Goal: Information Seeking & Learning: Learn about a topic

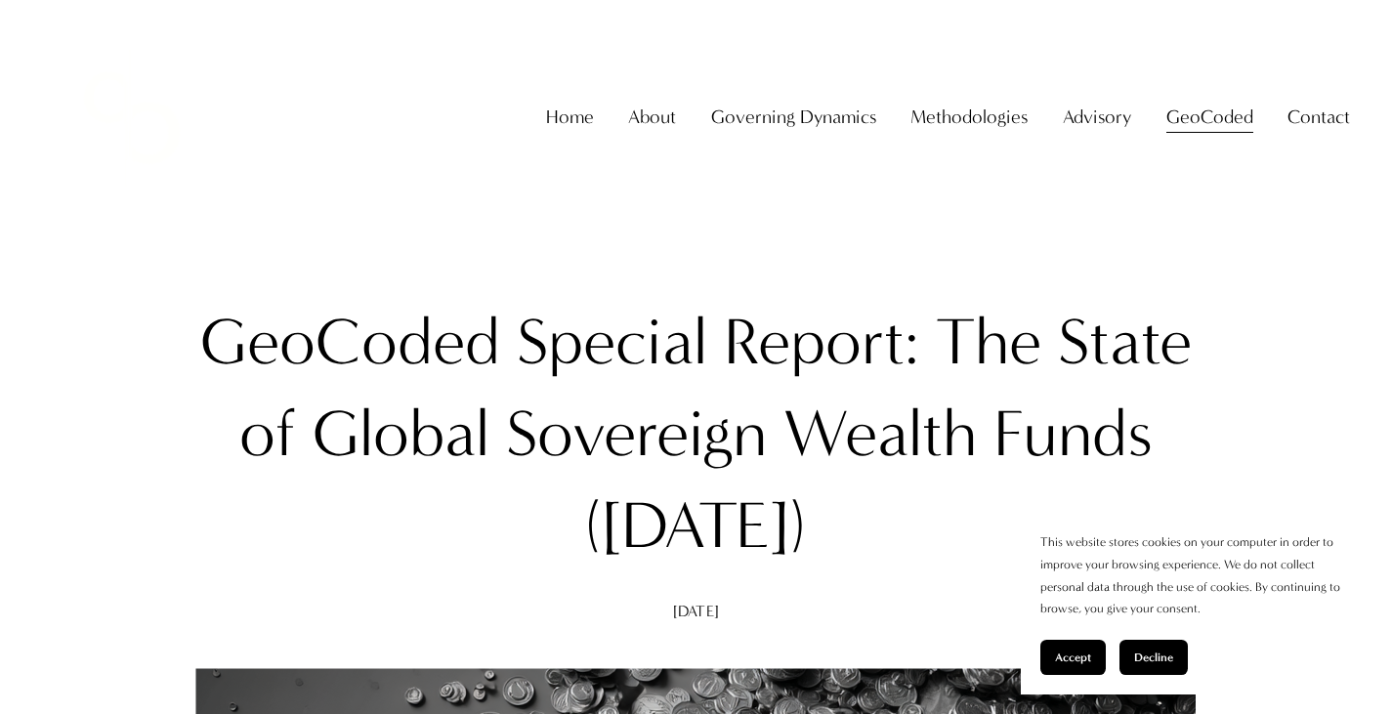
click at [1082, 673] on button "Accept" at bounding box center [1073, 657] width 65 height 35
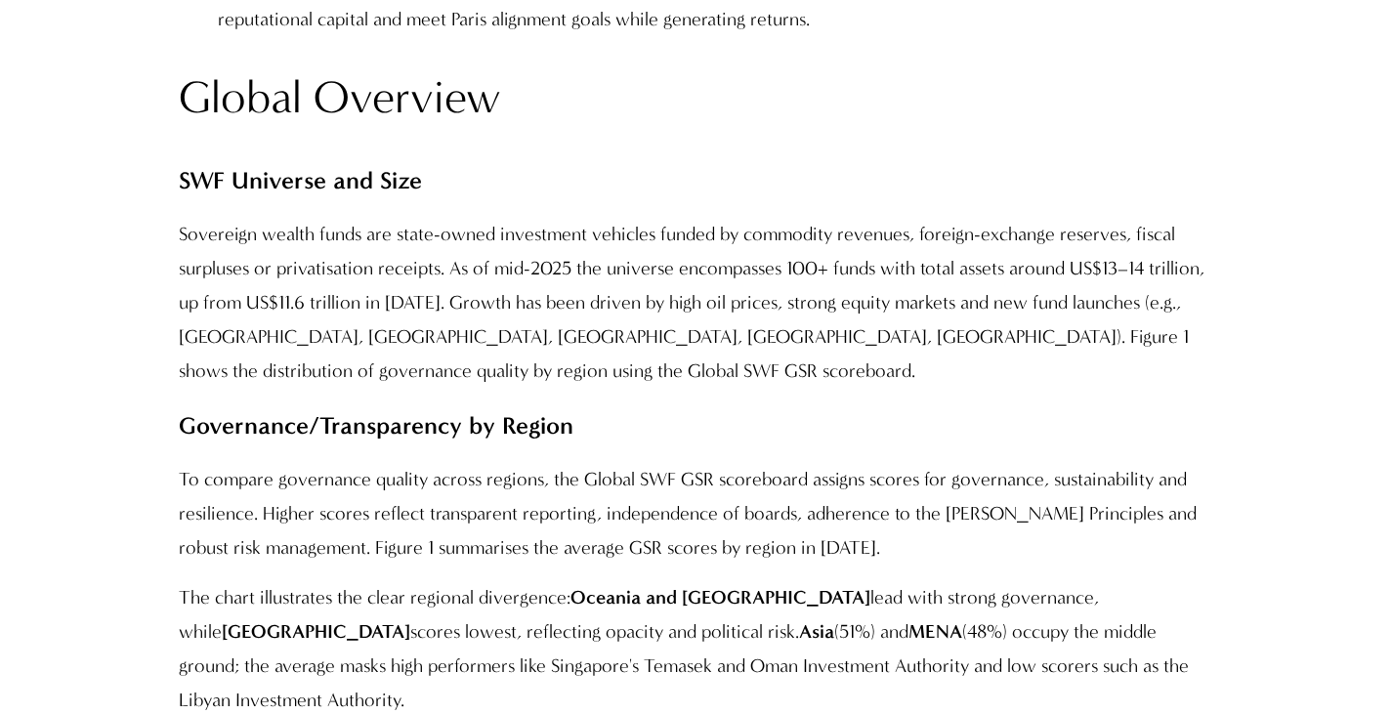
scroll to position [5004, 0]
drag, startPoint x: 239, startPoint y: 172, endPoint x: 327, endPoint y: 171, distance: 88.0
type textarea "********"
click at [327, 171] on strong "SWF Universe and Size" at bounding box center [300, 181] width 243 height 28
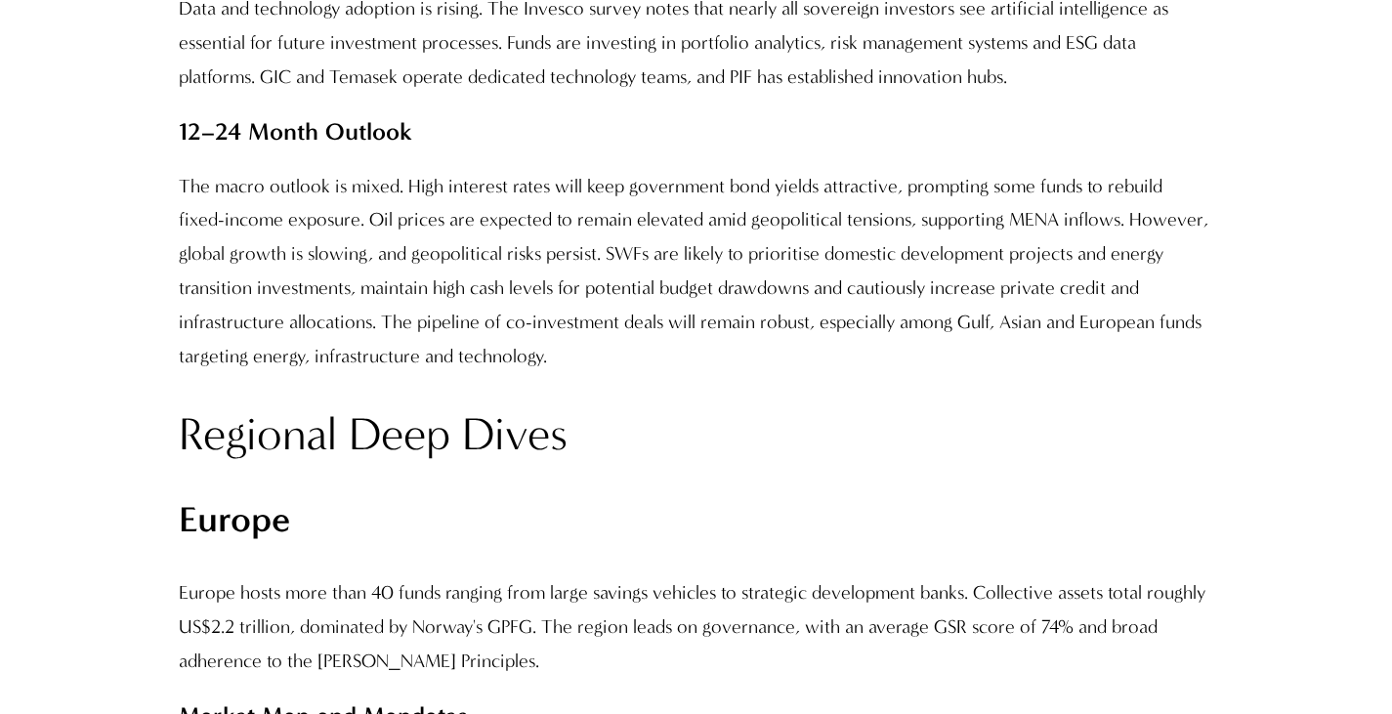
scroll to position [9861, 0]
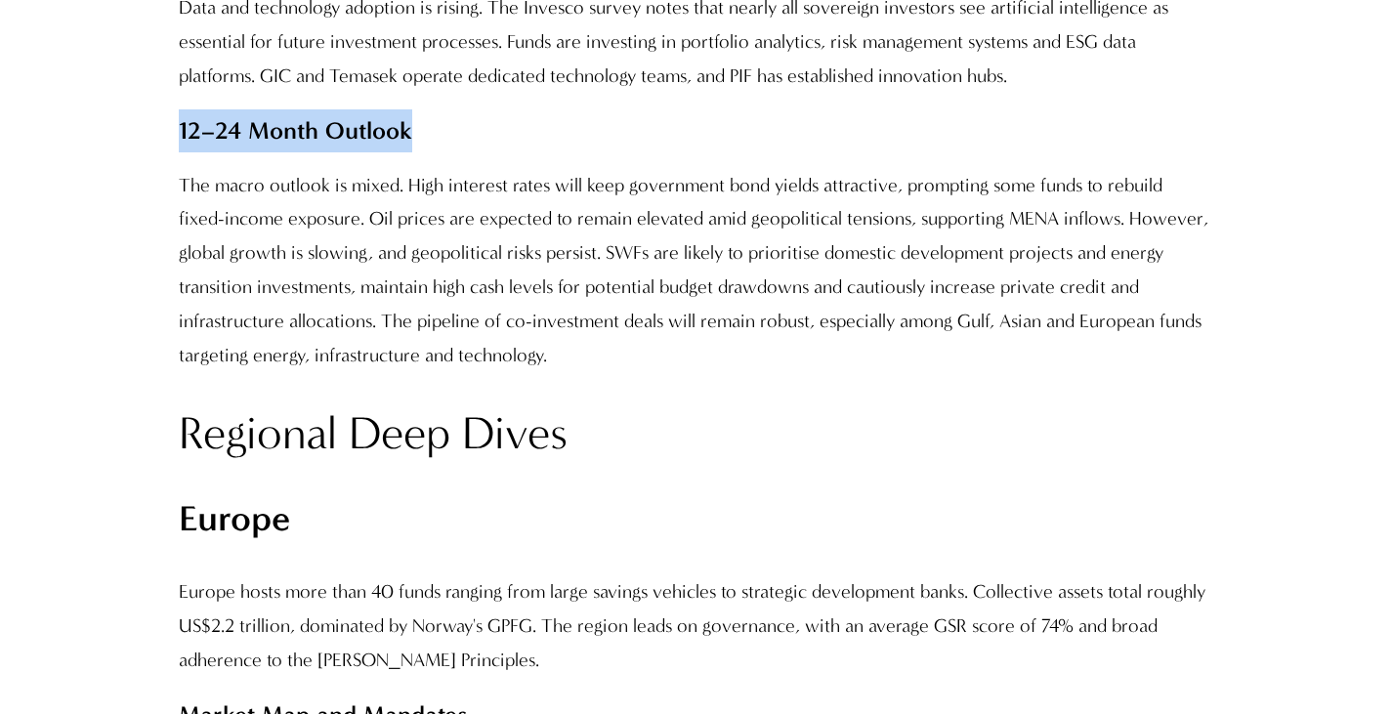
drag, startPoint x: 172, startPoint y: 96, endPoint x: 426, endPoint y: 107, distance: 254.3
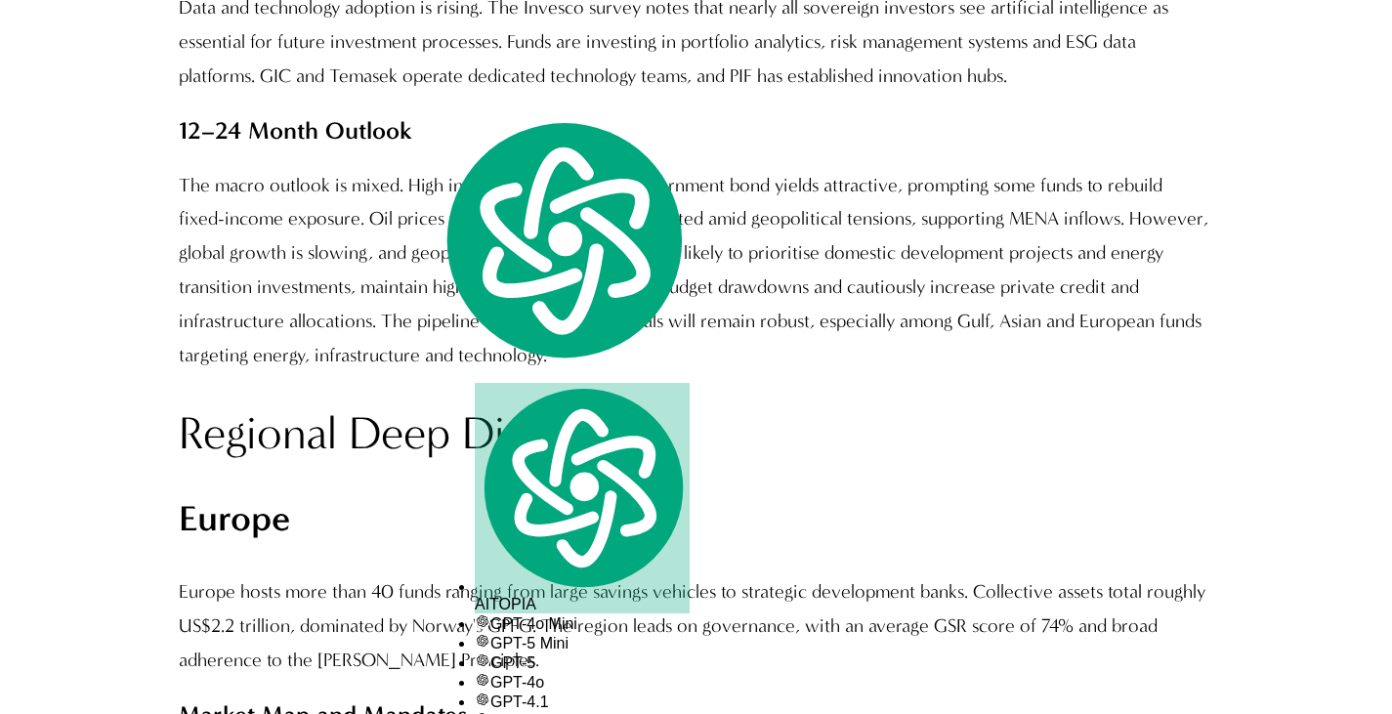
click at [340, 197] on p "The macro outlook is mixed. High interest rates will keep government bond yield…" at bounding box center [696, 271] width 1034 height 205
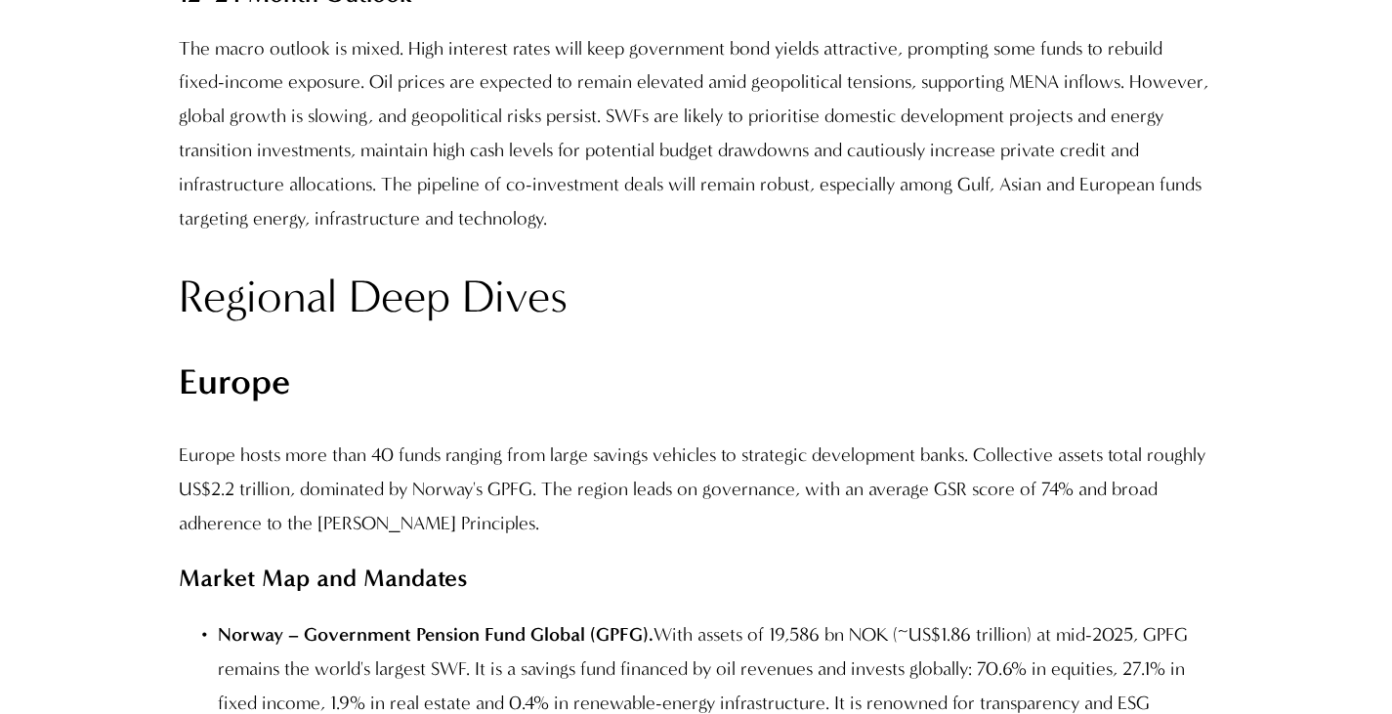
scroll to position [10004, 0]
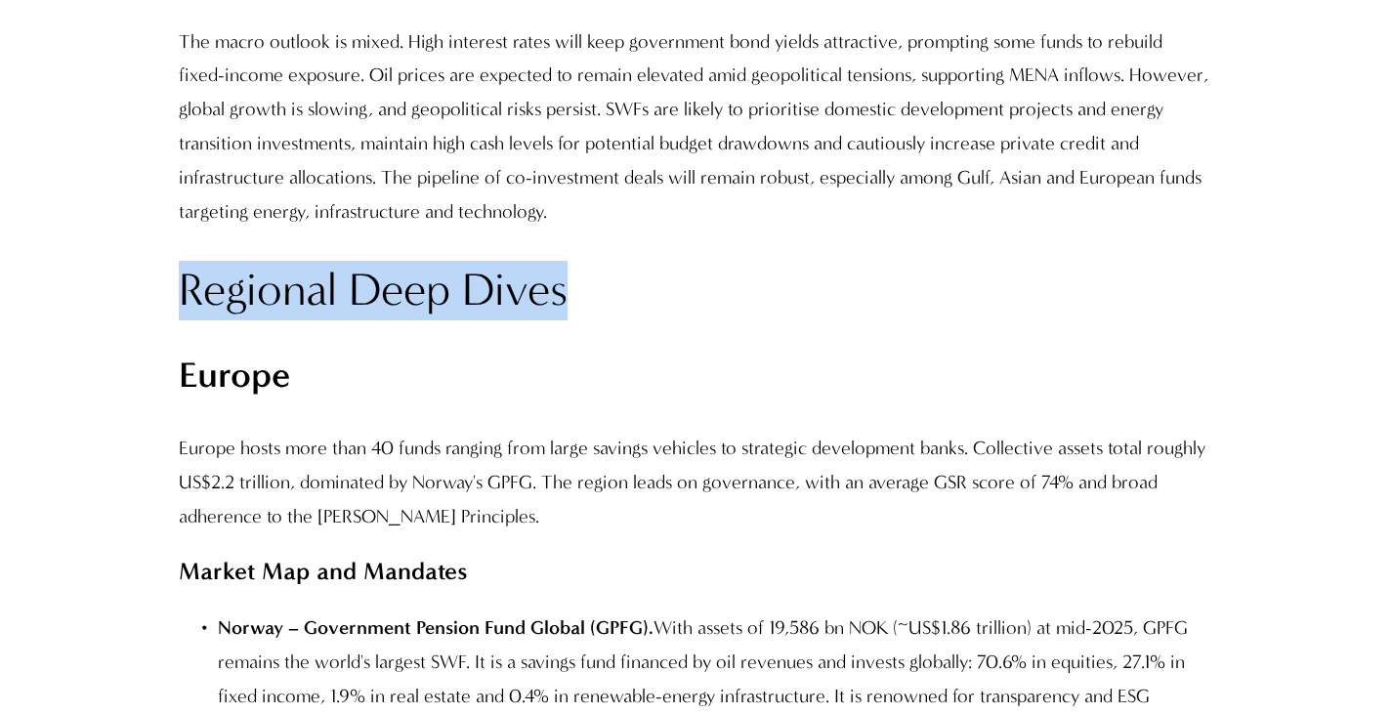
drag, startPoint x: 162, startPoint y: 256, endPoint x: 584, endPoint y: 247, distance: 422.2
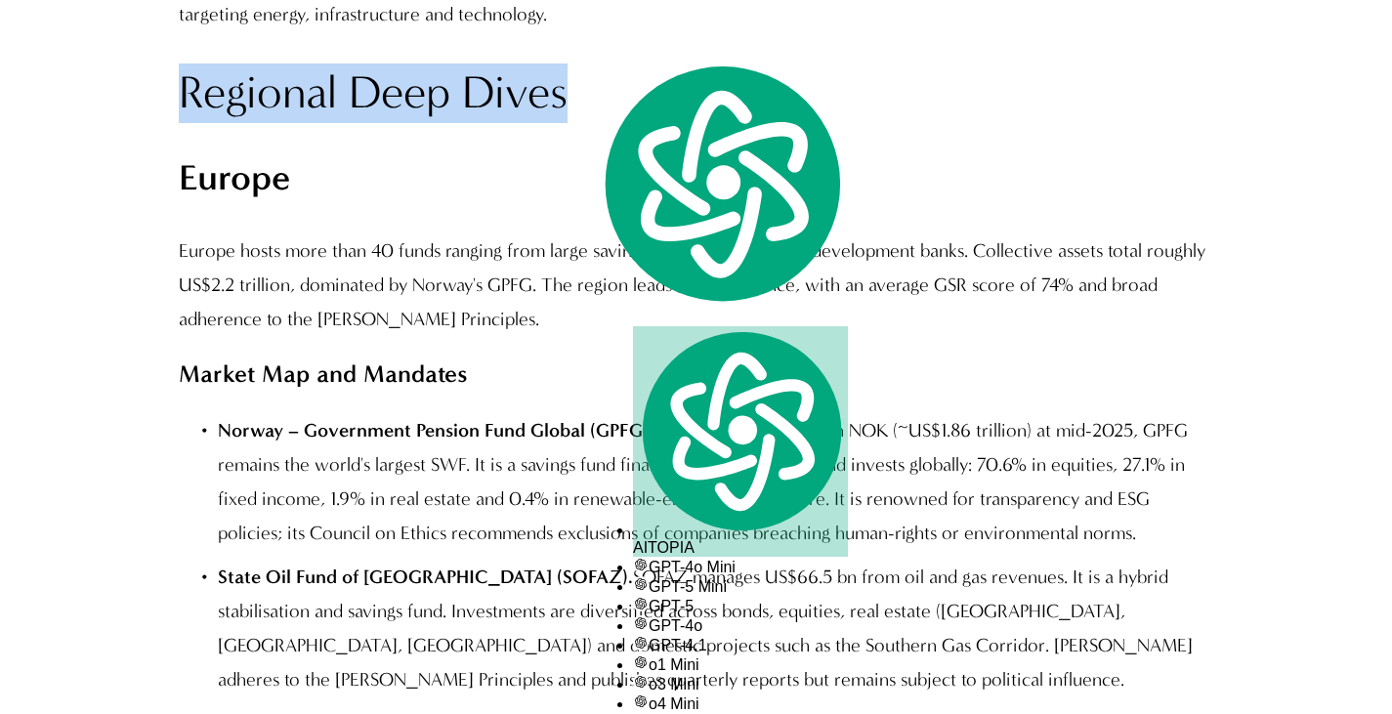
scroll to position [10203, 0]
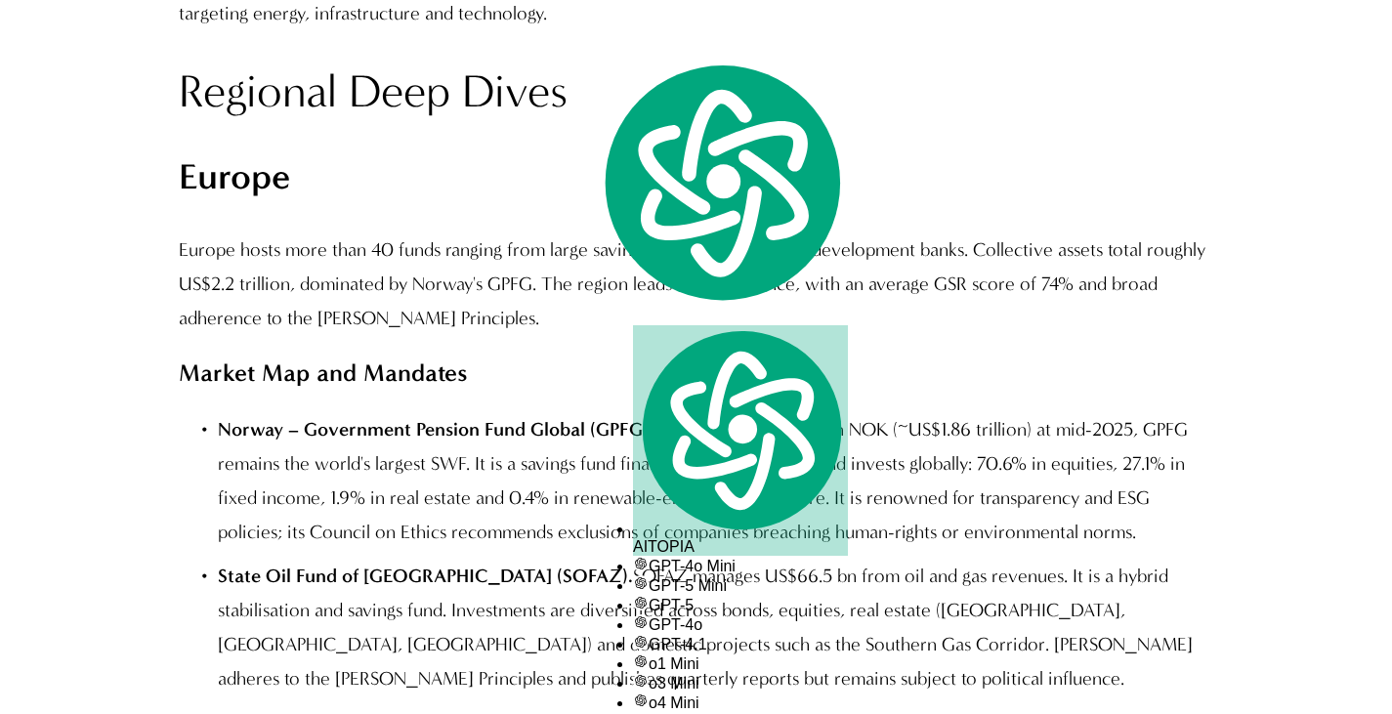
click at [465, 258] on p "Europe hosts more than 40 funds ranging from large savings vehicles to strategi…" at bounding box center [696, 285] width 1034 height 103
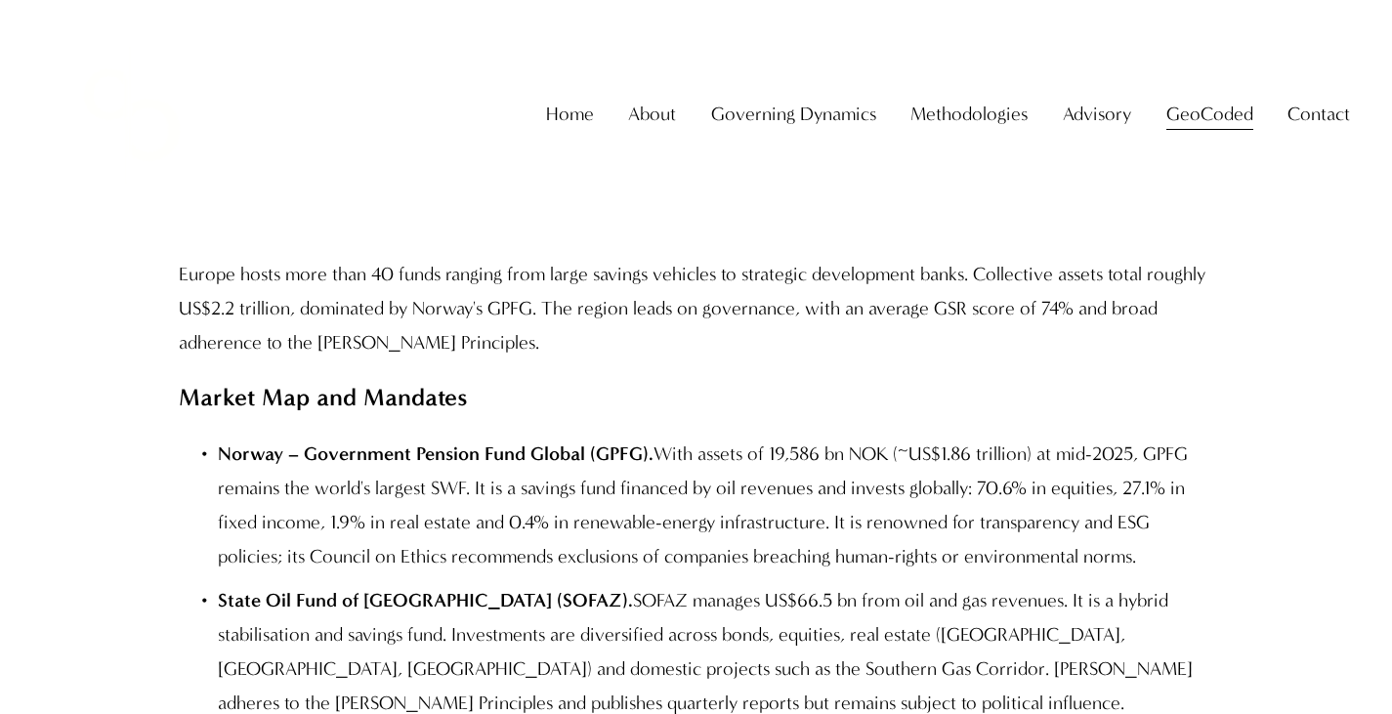
scroll to position [10174, 0]
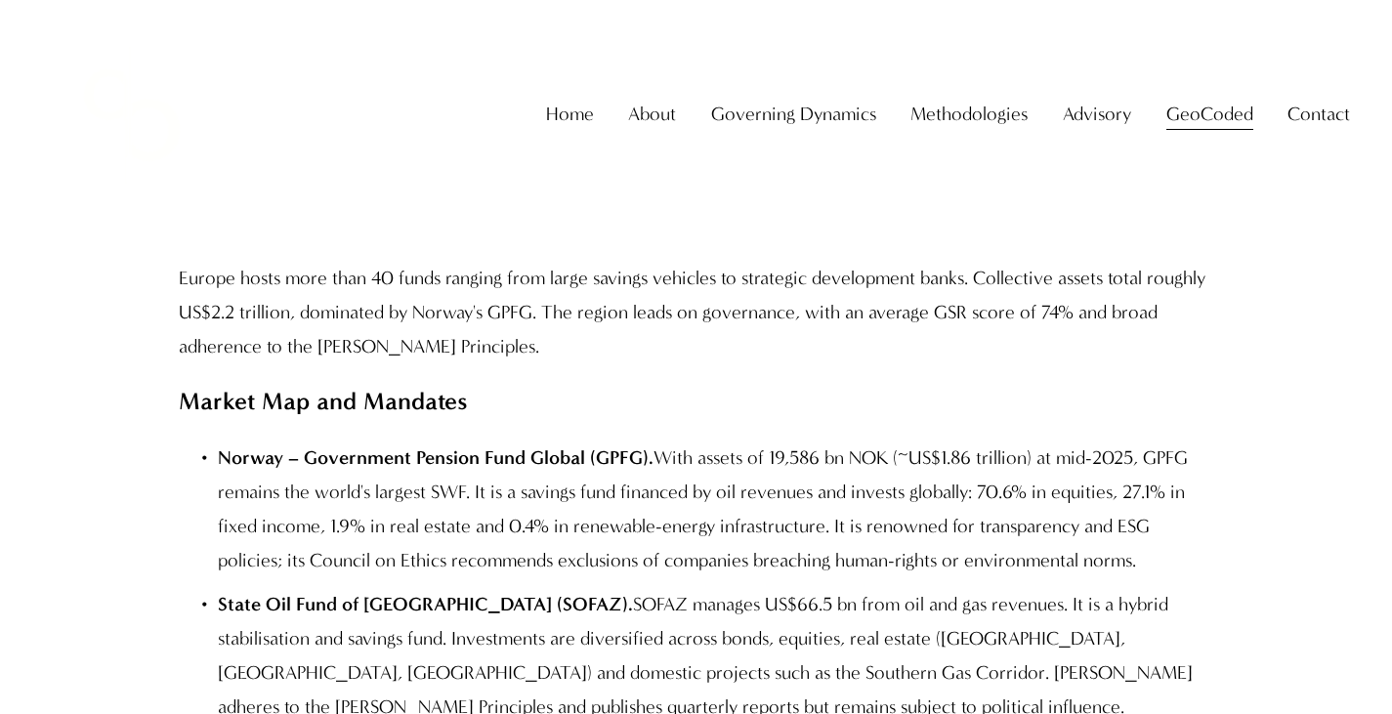
click at [417, 383] on p "Market Map and Mandates" at bounding box center [696, 401] width 1034 height 43
drag, startPoint x: 364, startPoint y: 366, endPoint x: 492, endPoint y: 380, distance: 129.7
click at [492, 380] on p "Market Map and Mandates" at bounding box center [696, 401] width 1034 height 43
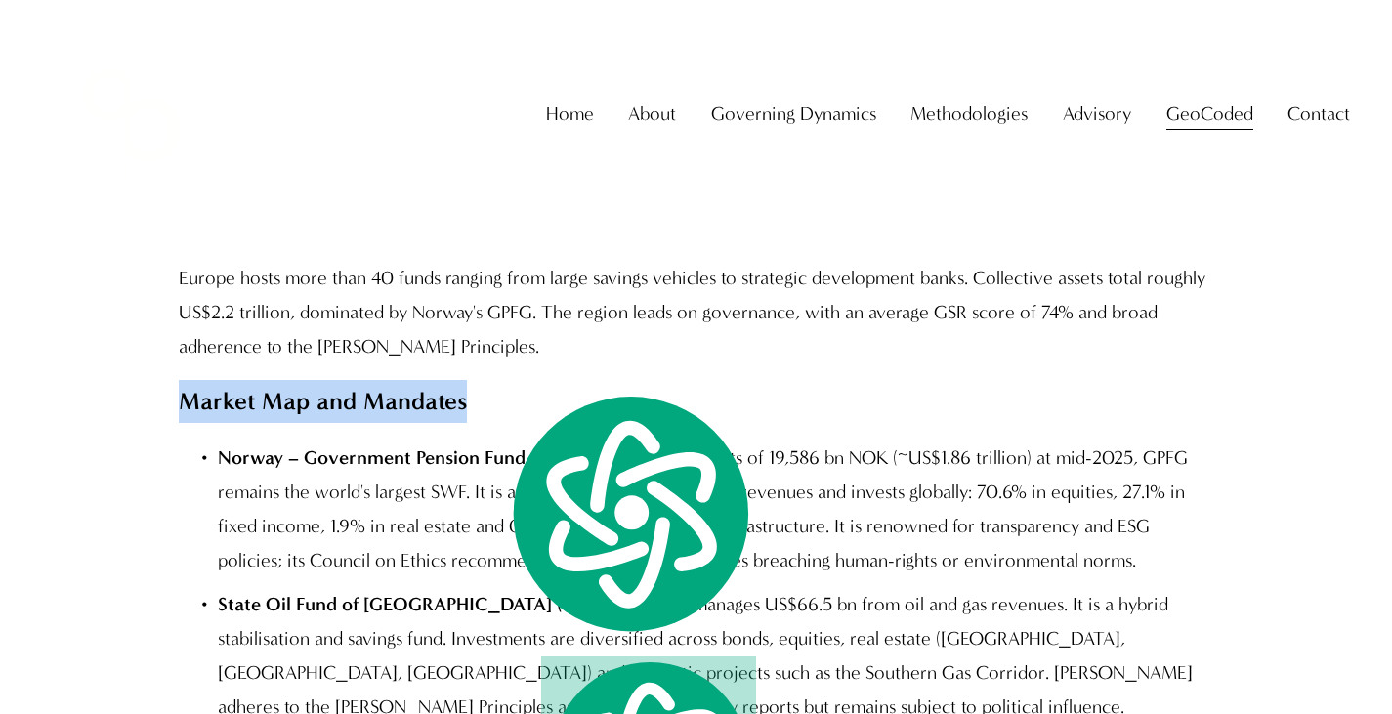
drag, startPoint x: 177, startPoint y: 363, endPoint x: 476, endPoint y: 387, distance: 300.0
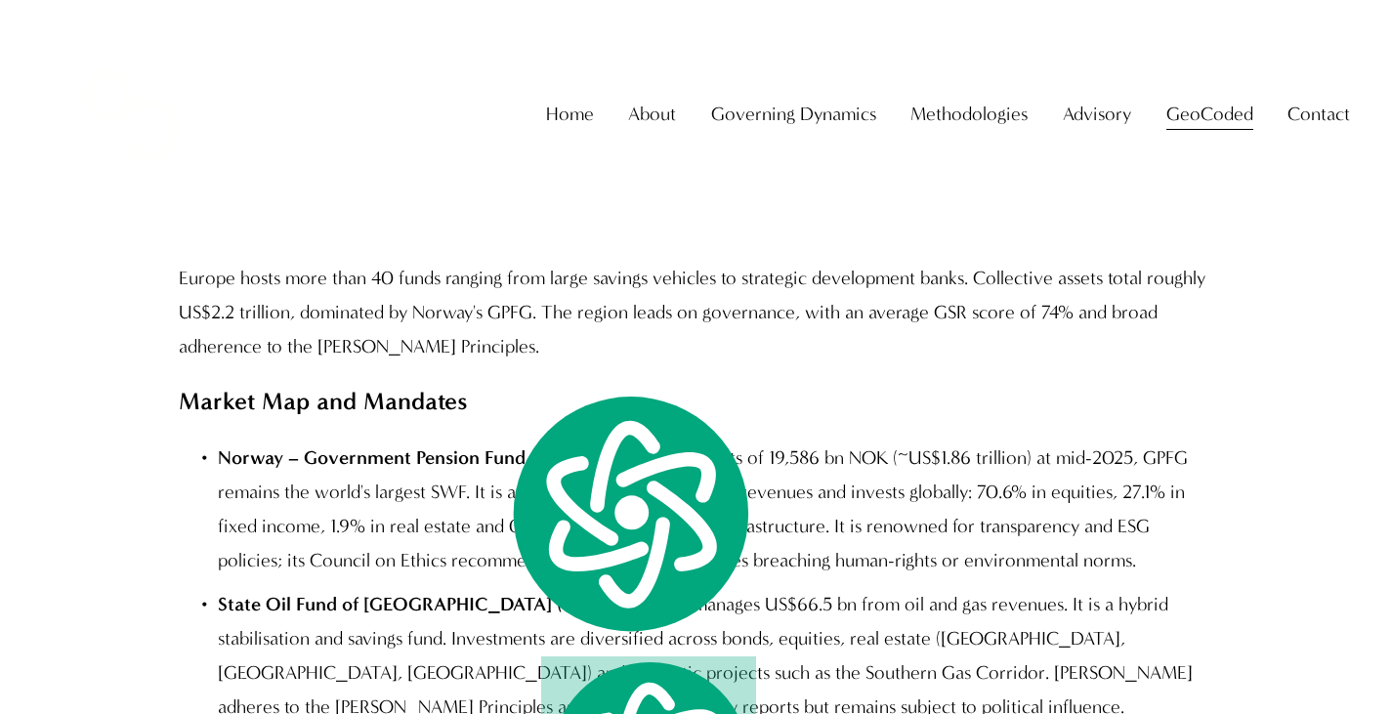
click at [360, 457] on p "Norway – Government Pension Fund Global (GPFG). With assets of 19,586 bn NOK (~…" at bounding box center [715, 510] width 995 height 137
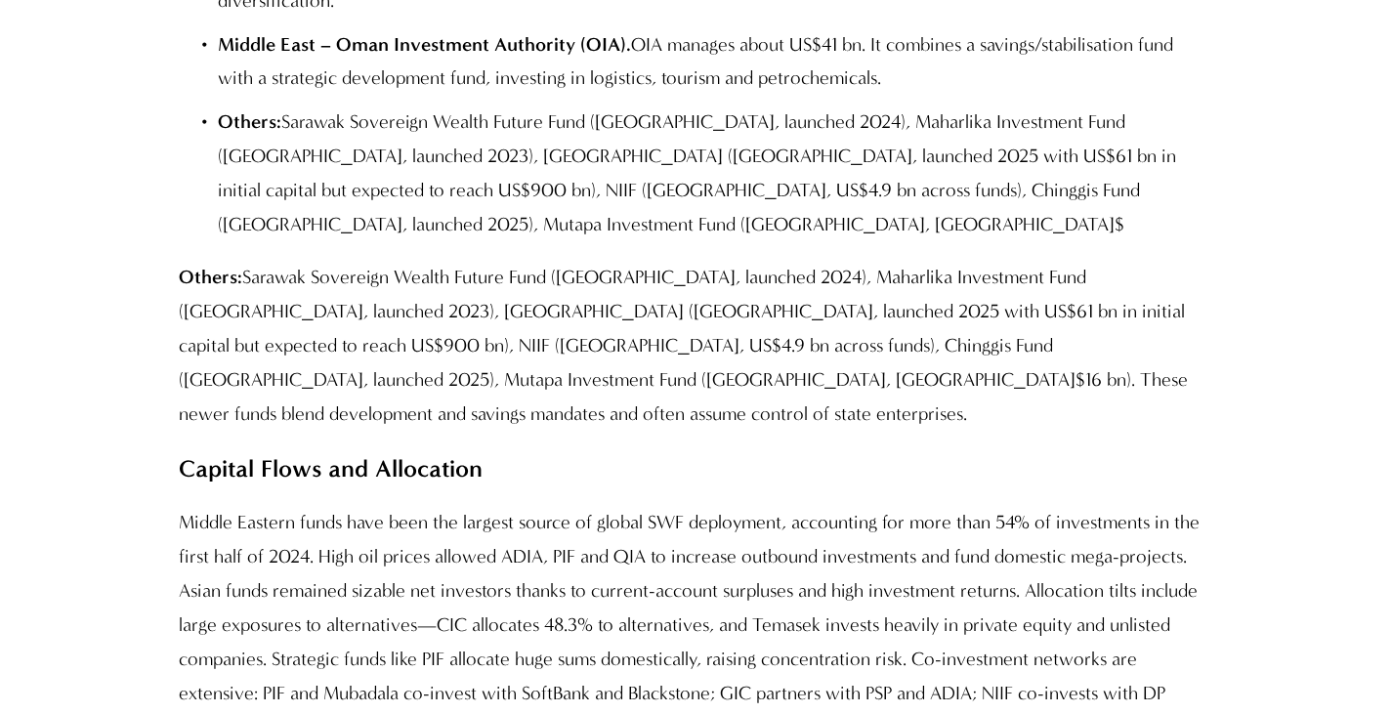
scroll to position [17430, 0]
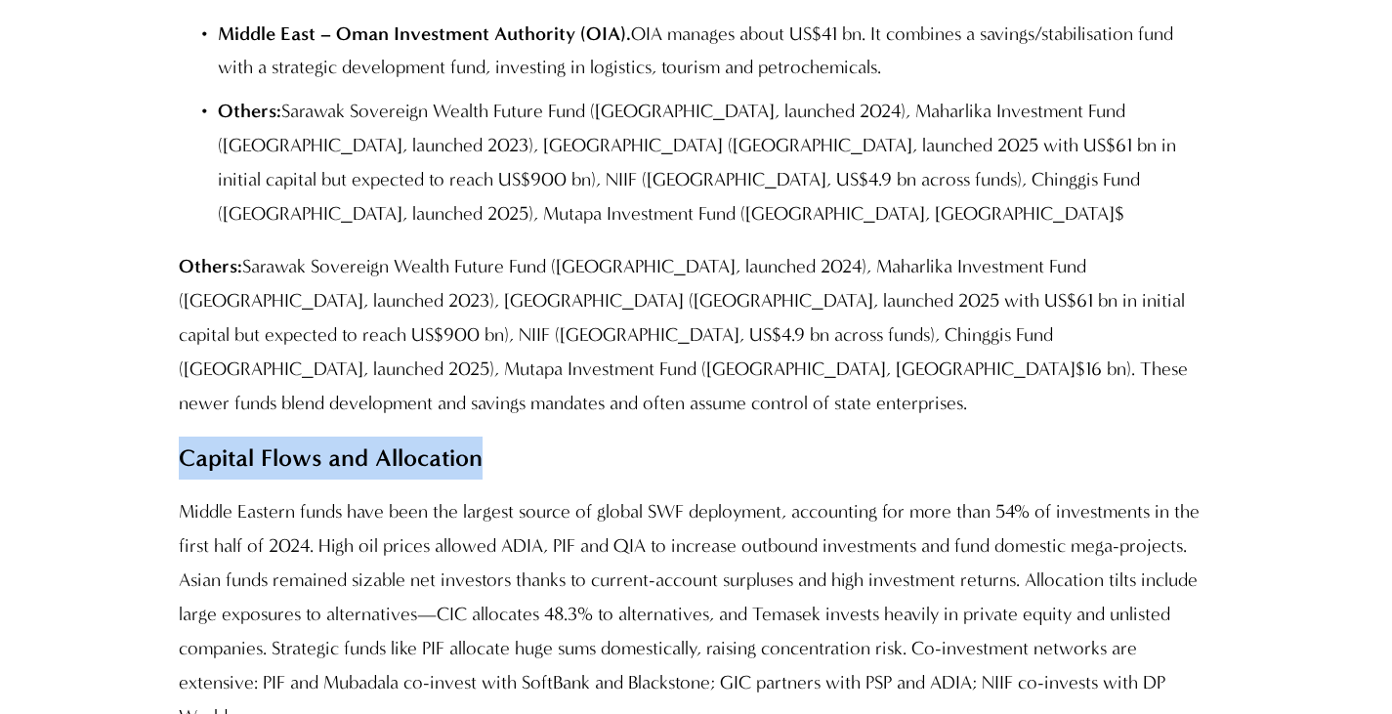
drag, startPoint x: 172, startPoint y: 258, endPoint x: 548, endPoint y: 276, distance: 376.6
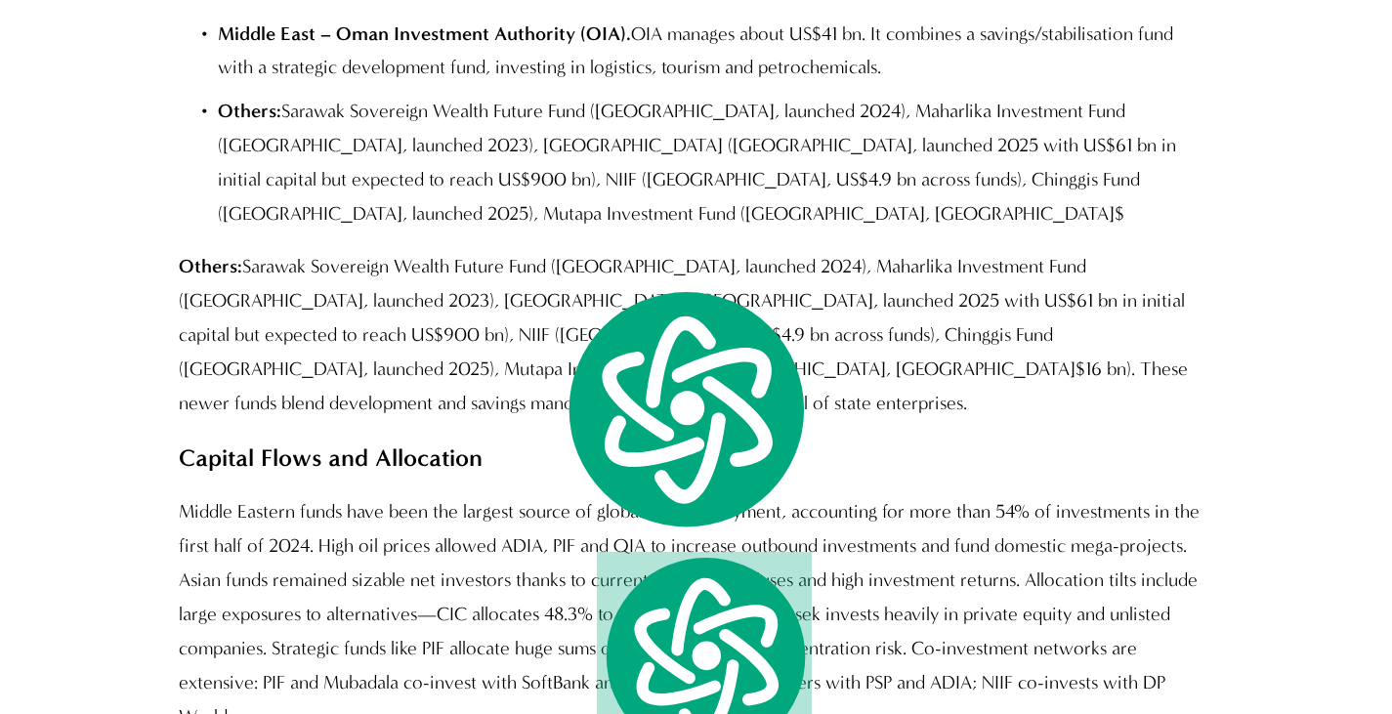
click at [470, 495] on p "Middle Eastern funds have been the largest source of global SWF deployment, acc…" at bounding box center [696, 614] width 1034 height 239
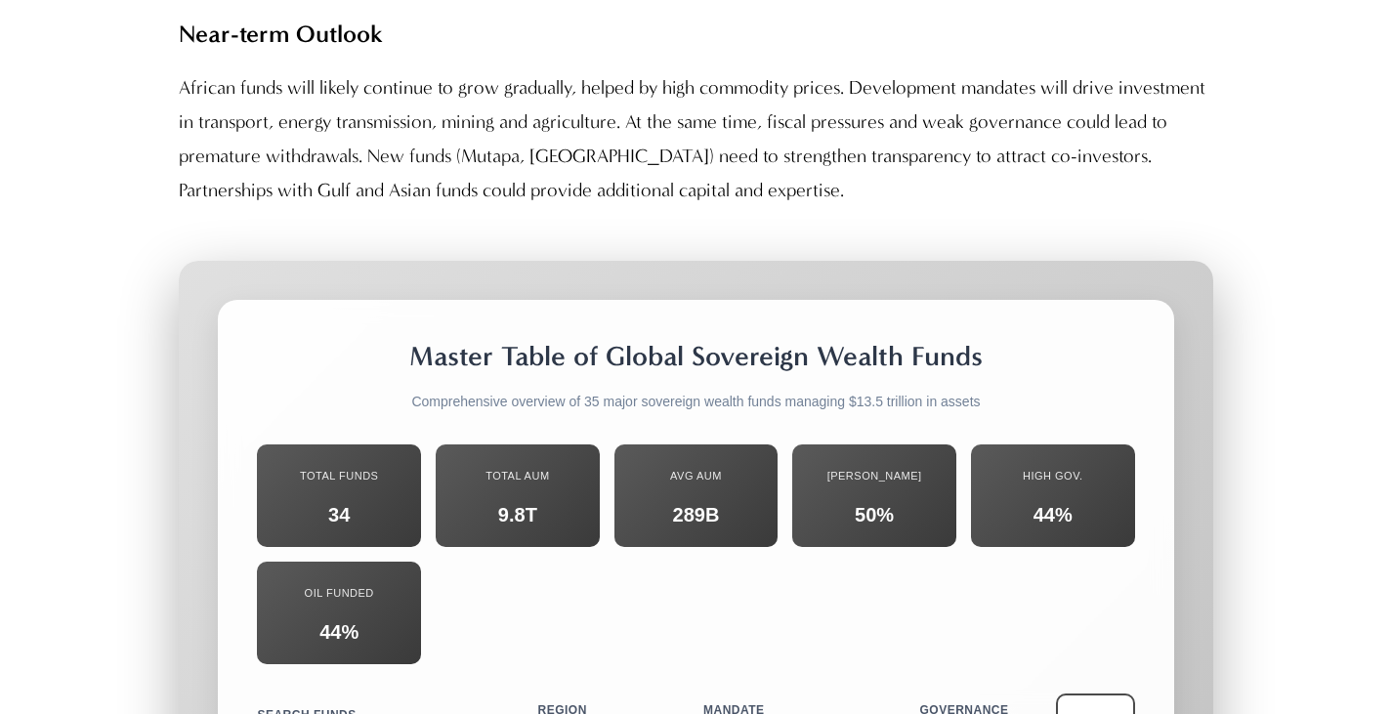
scroll to position [20330, 0]
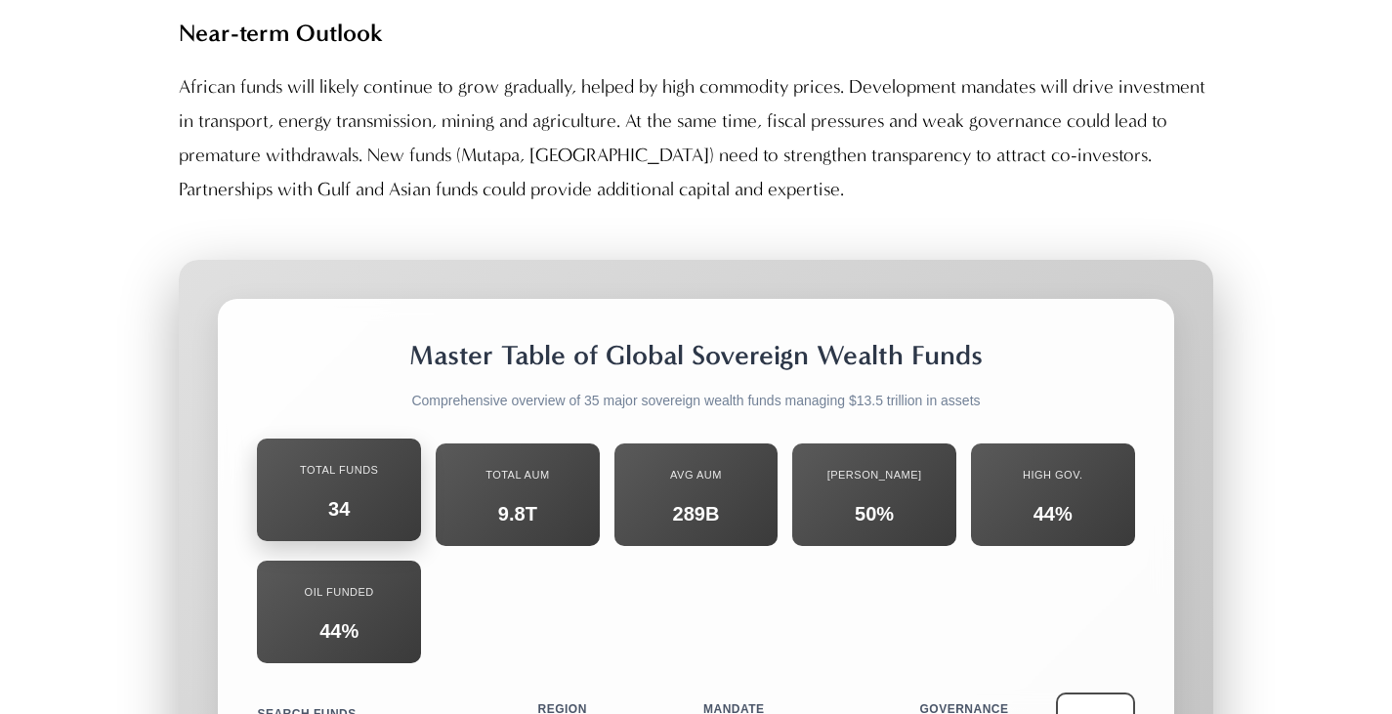
click at [374, 492] on div "34" at bounding box center [339, 509] width 135 height 34
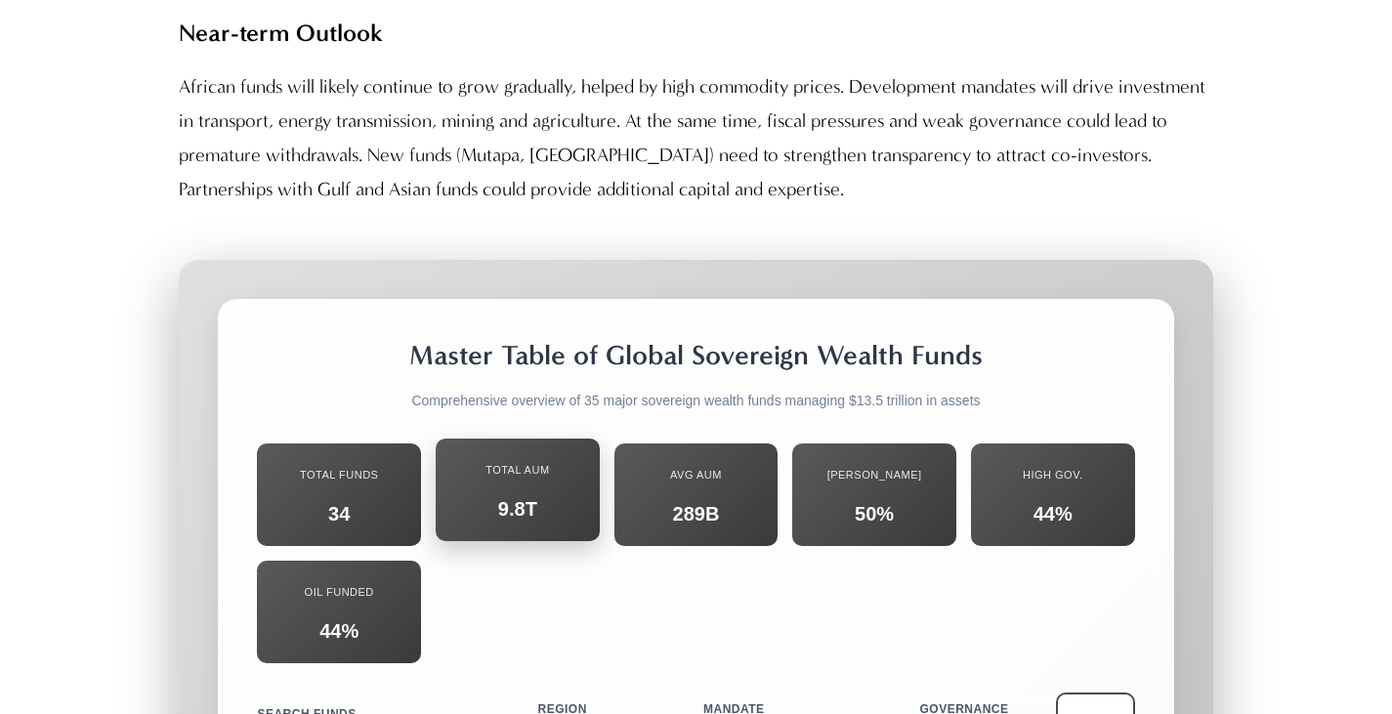
click at [505, 492] on div "9.8T" at bounding box center [517, 509] width 135 height 34
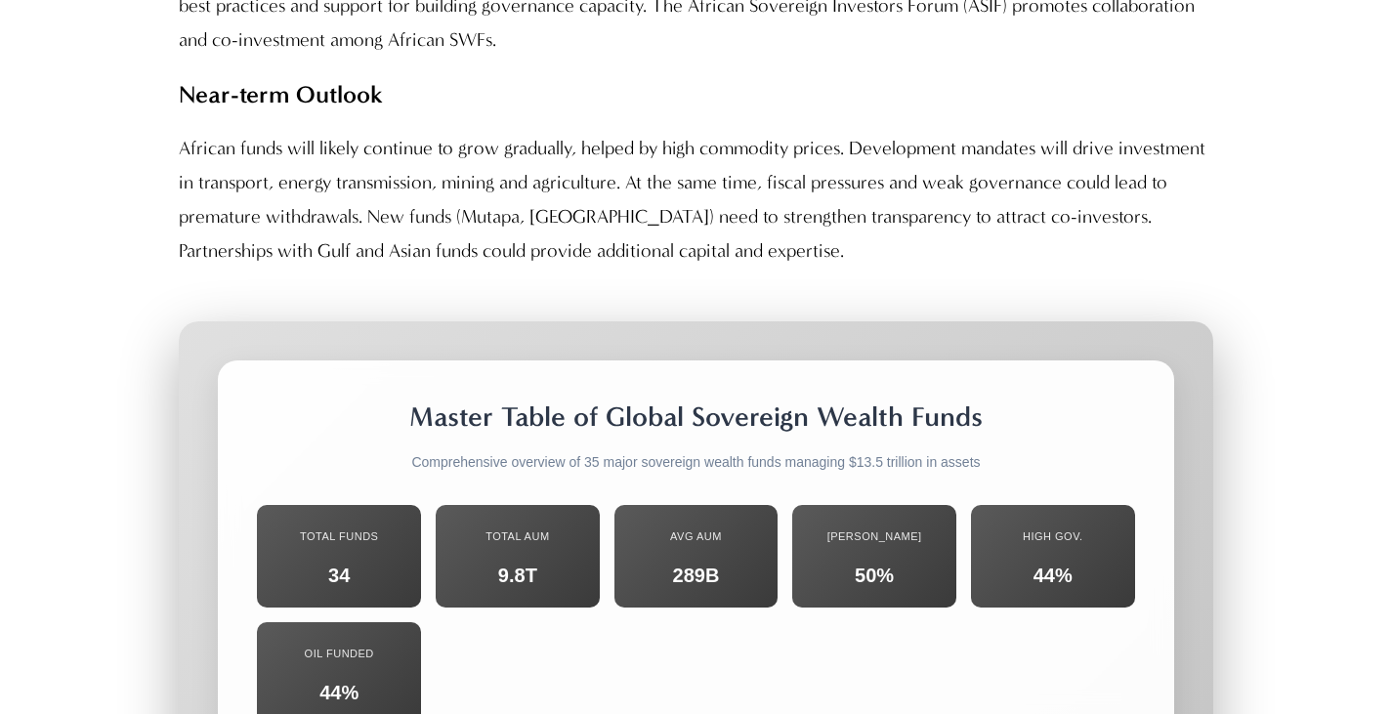
scroll to position [20250, 0]
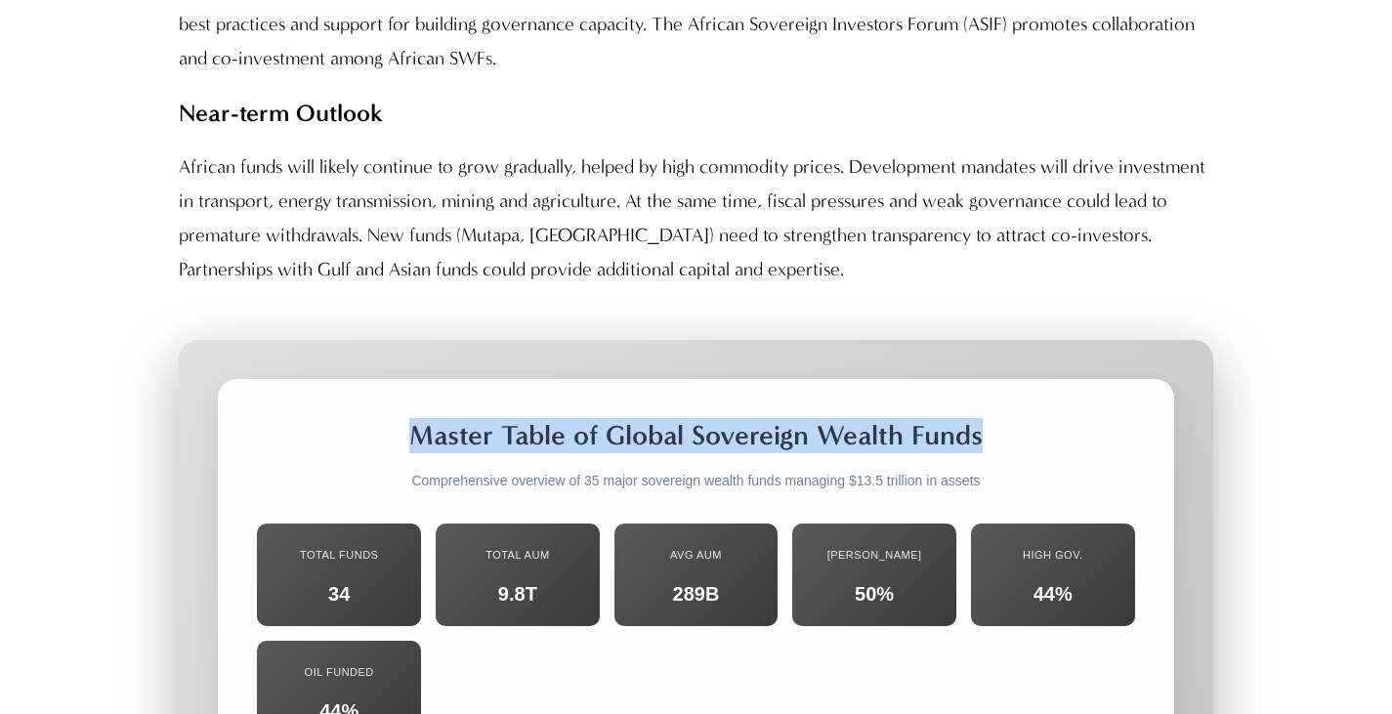
drag, startPoint x: 375, startPoint y: 165, endPoint x: 986, endPoint y: 156, distance: 610.8
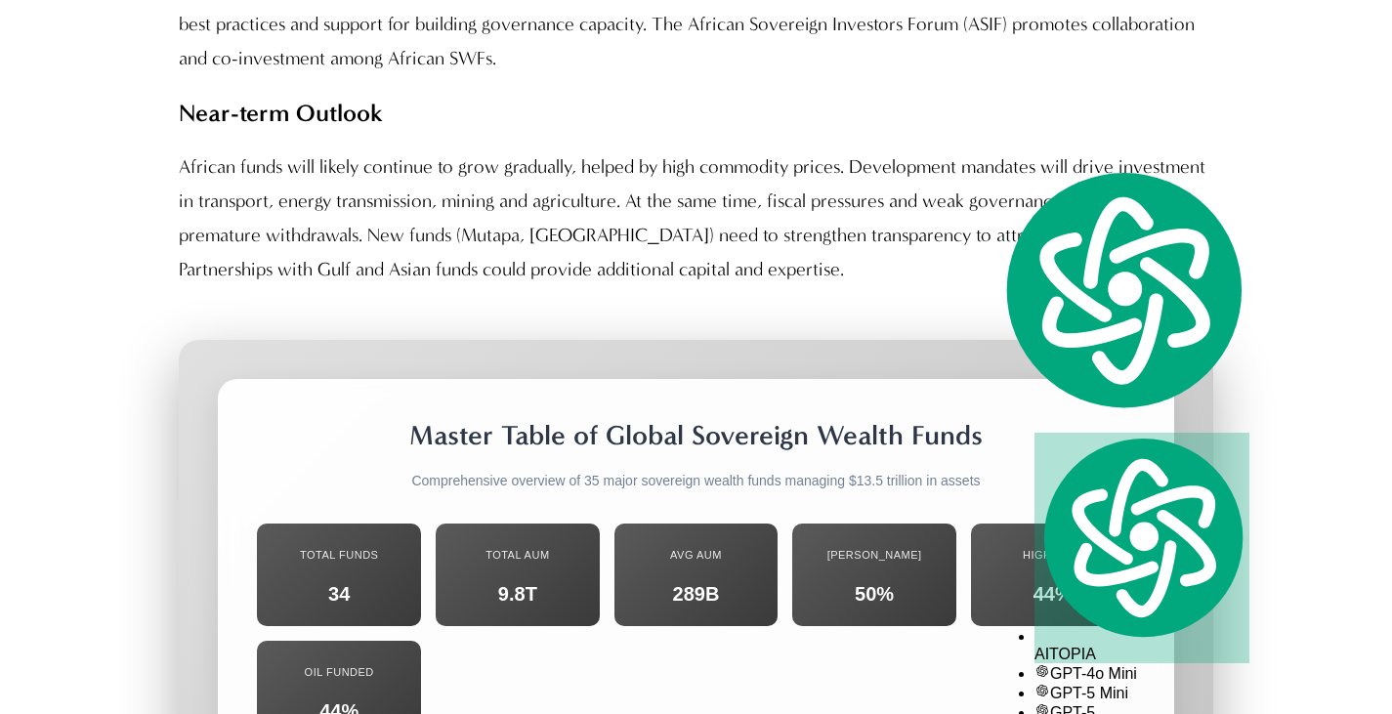
click at [776, 524] on div "Total Funds 34 Total AUM 9.8T Avg AUM 289B [GEOGRAPHIC_DATA] 50% High Gov. 44% …" at bounding box center [696, 634] width 878 height 220
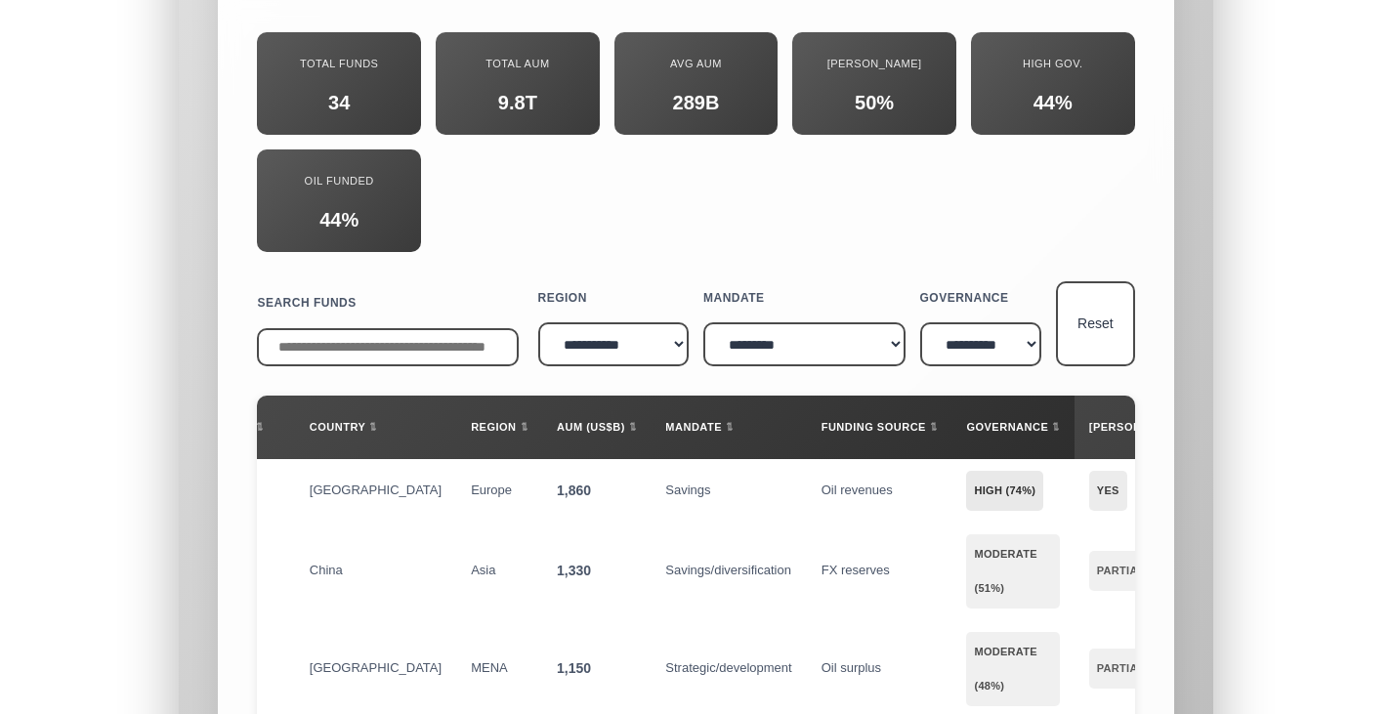
scroll to position [0, 51]
drag, startPoint x: 1036, startPoint y: 176, endPoint x: 1073, endPoint y: 174, distance: 37.2
click at [1076, 396] on th "[PERSON_NAME] ⇅" at bounding box center [1144, 428] width 137 height 64
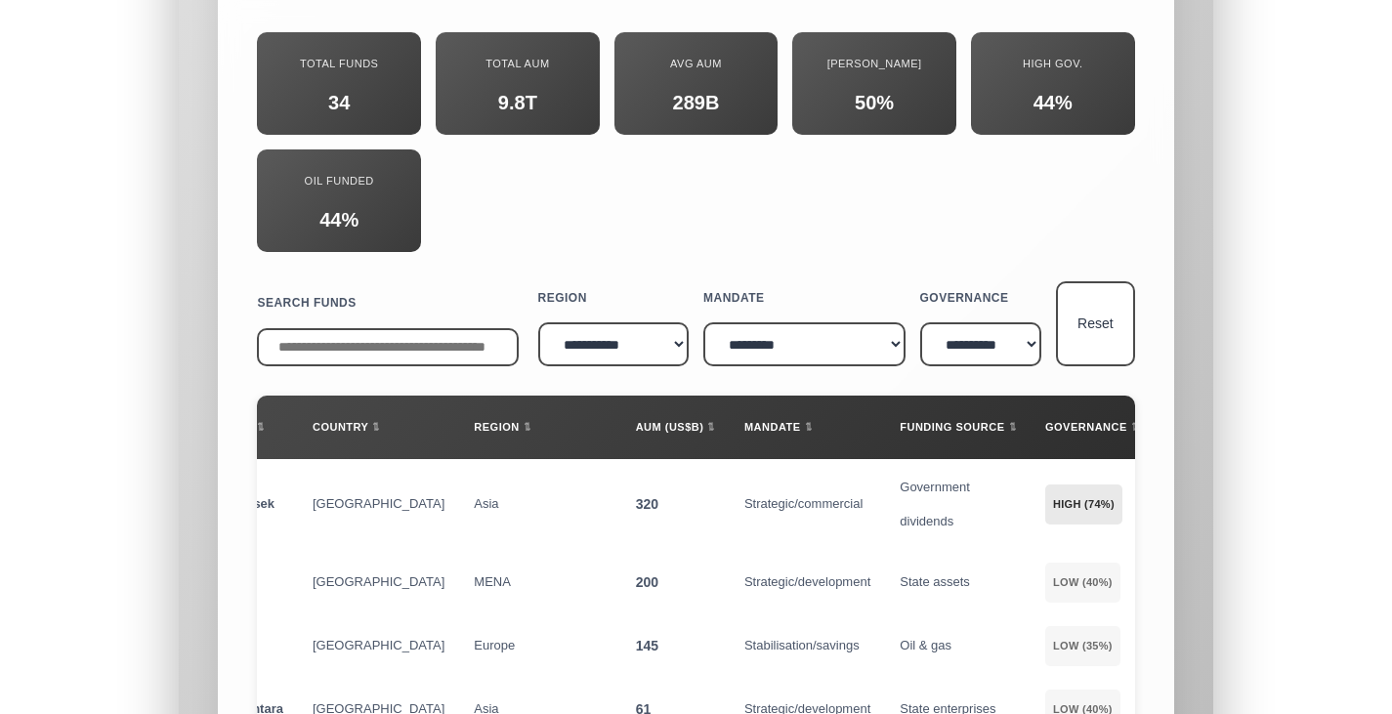
click at [1153, 396] on th "[PERSON_NAME] ⇅" at bounding box center [1221, 428] width 137 height 64
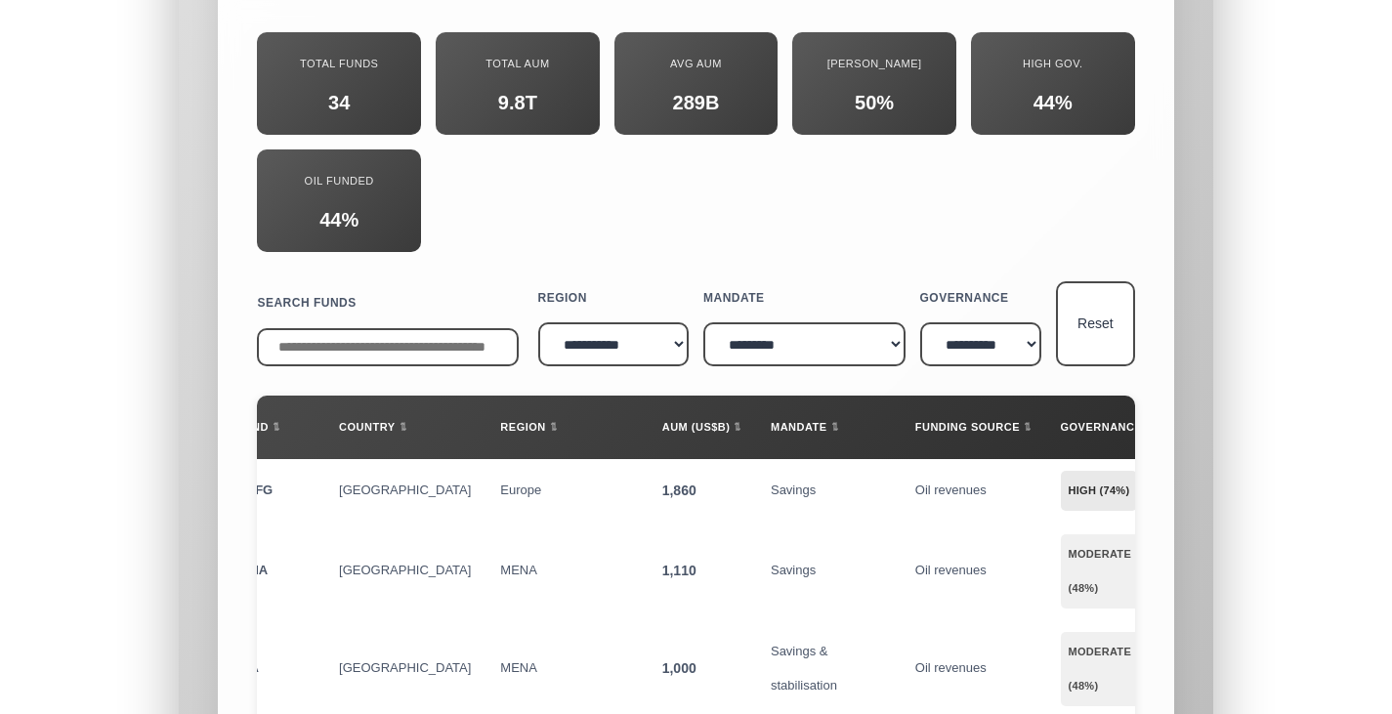
click at [1169, 396] on th "[PERSON_NAME] ⇅" at bounding box center [1237, 428] width 137 height 64
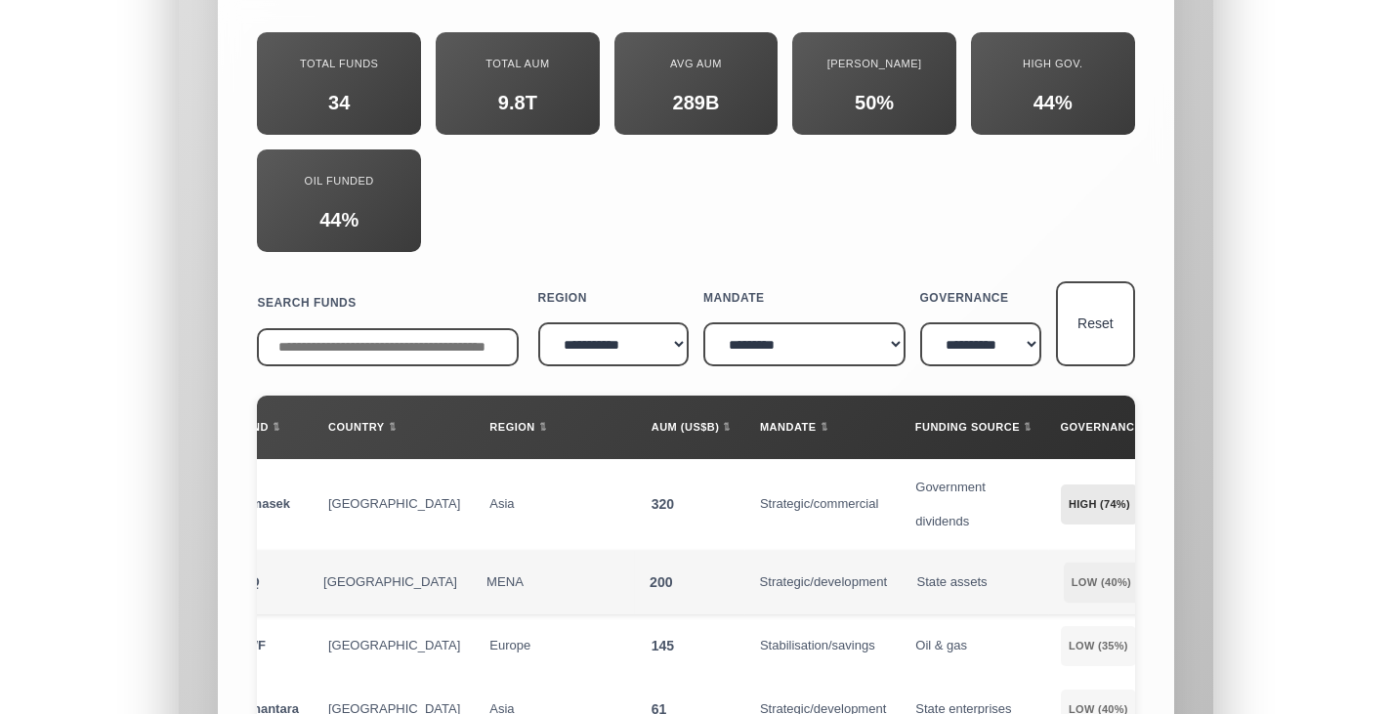
scroll to position [0, 0]
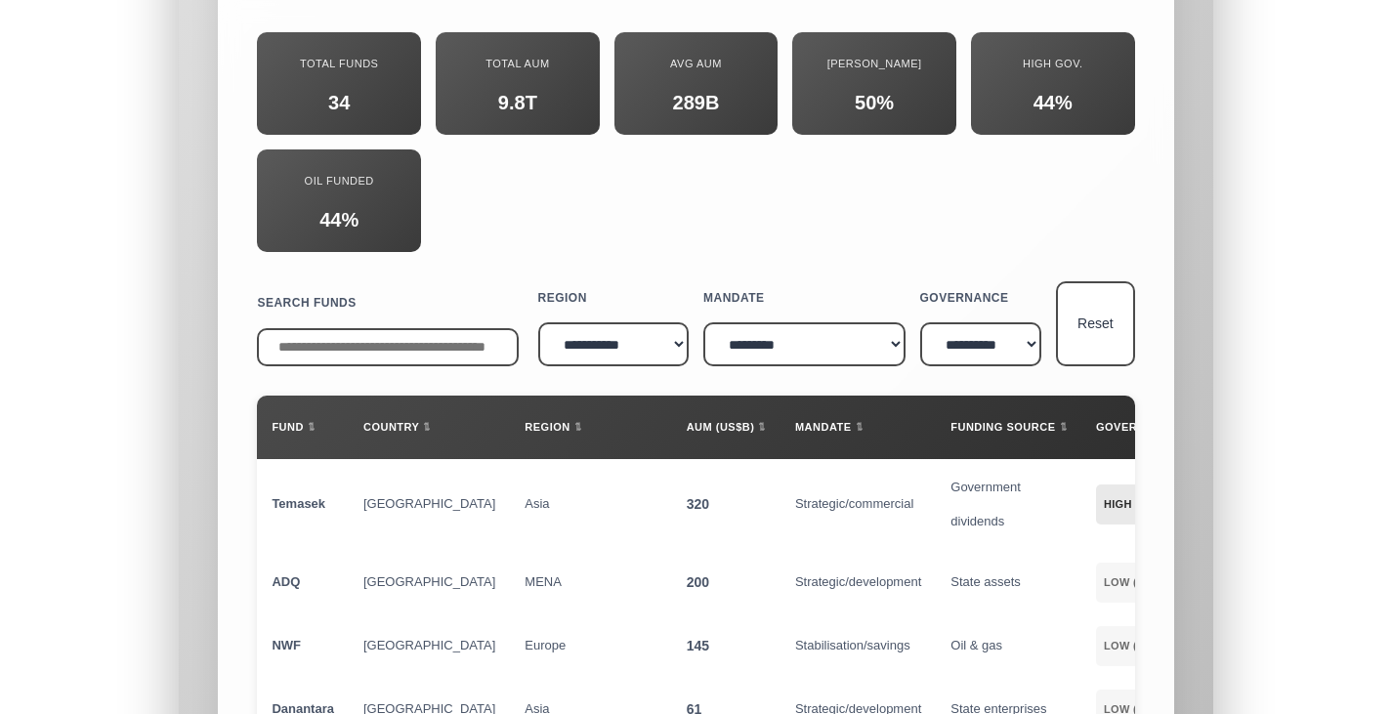
click at [1139, 176] on div "**********" at bounding box center [696, 670] width 956 height 1565
click at [1204, 396] on th "[PERSON_NAME] ⇅" at bounding box center [1272, 428] width 137 height 64
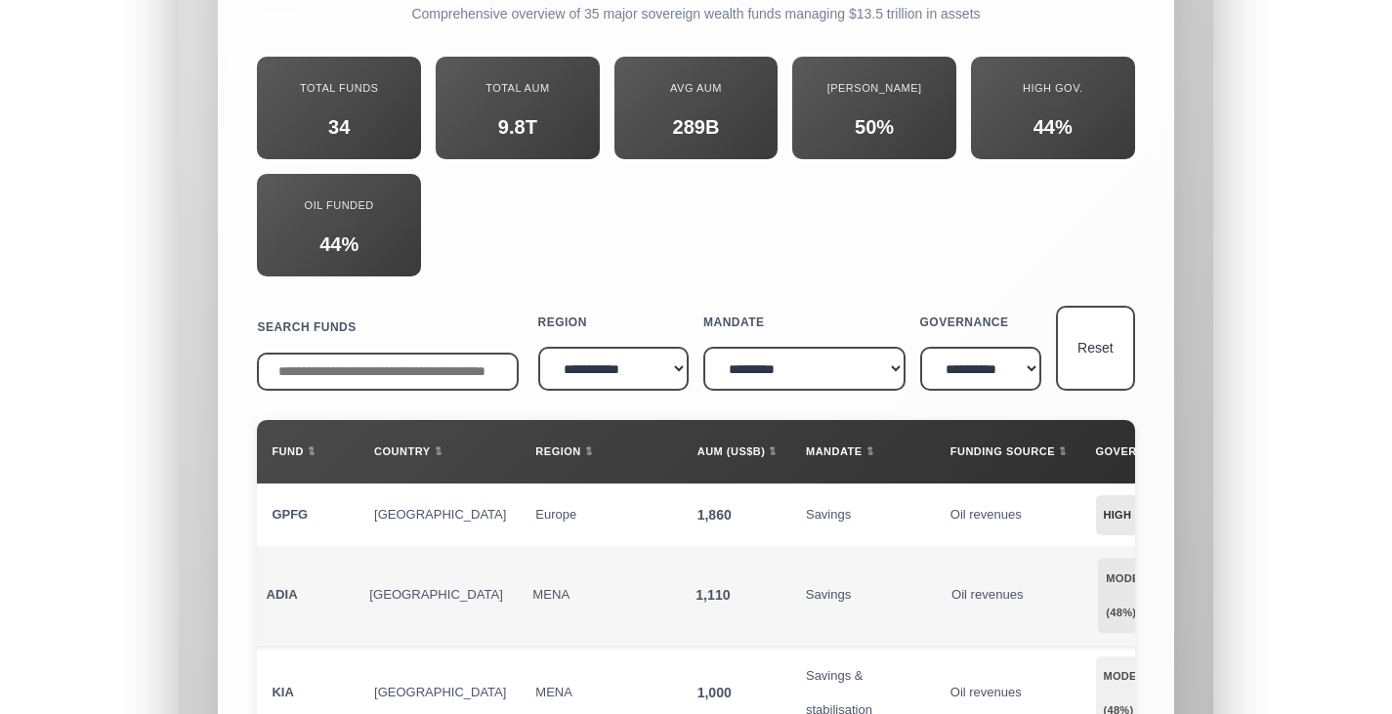
scroll to position [20719, 0]
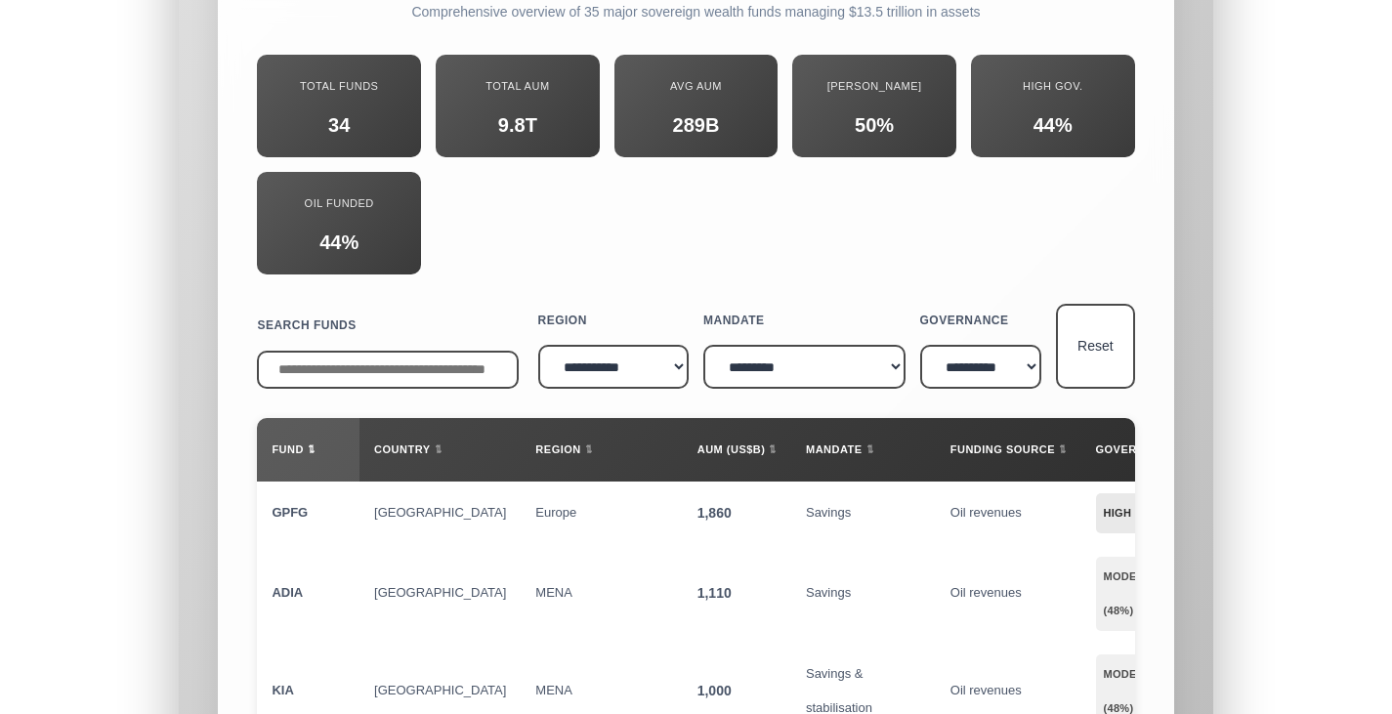
click at [292, 418] on th "Fund ⇅" at bounding box center [308, 450] width 103 height 64
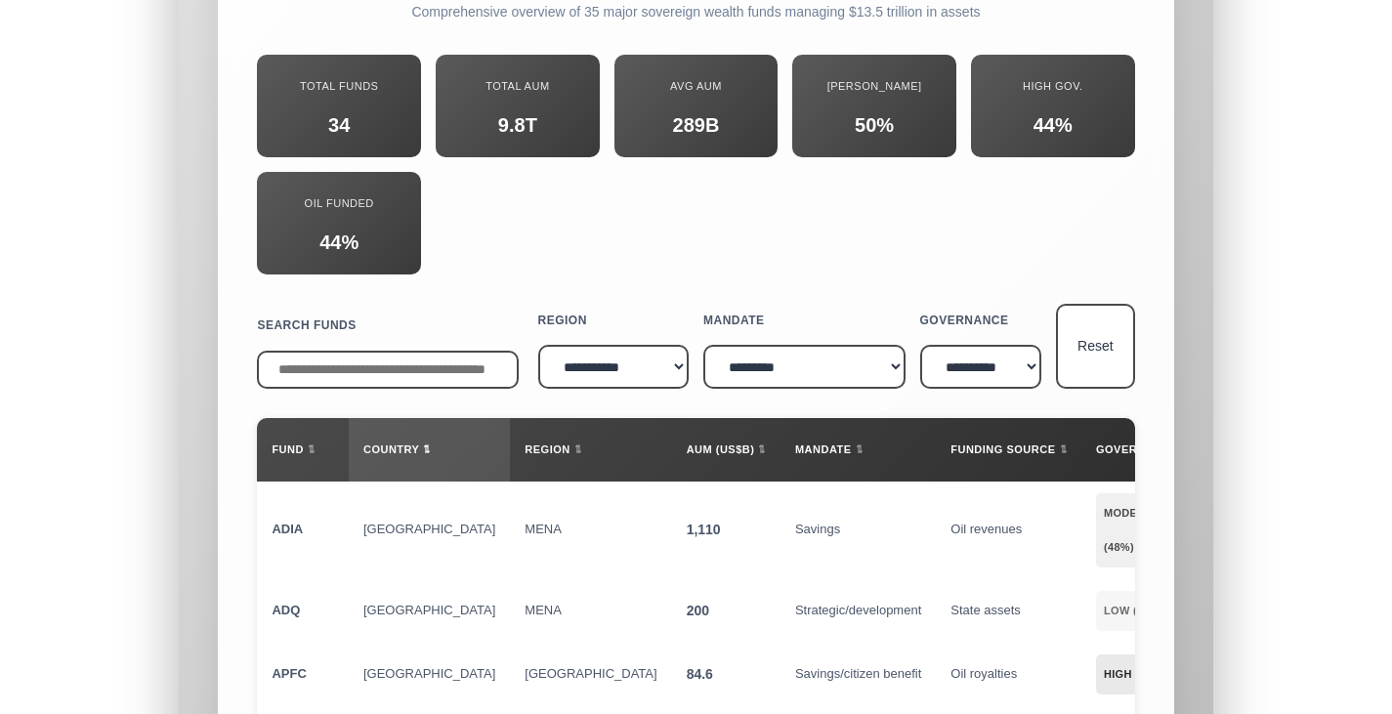
click at [360, 418] on th "Country ⇅" at bounding box center [429, 450] width 161 height 64
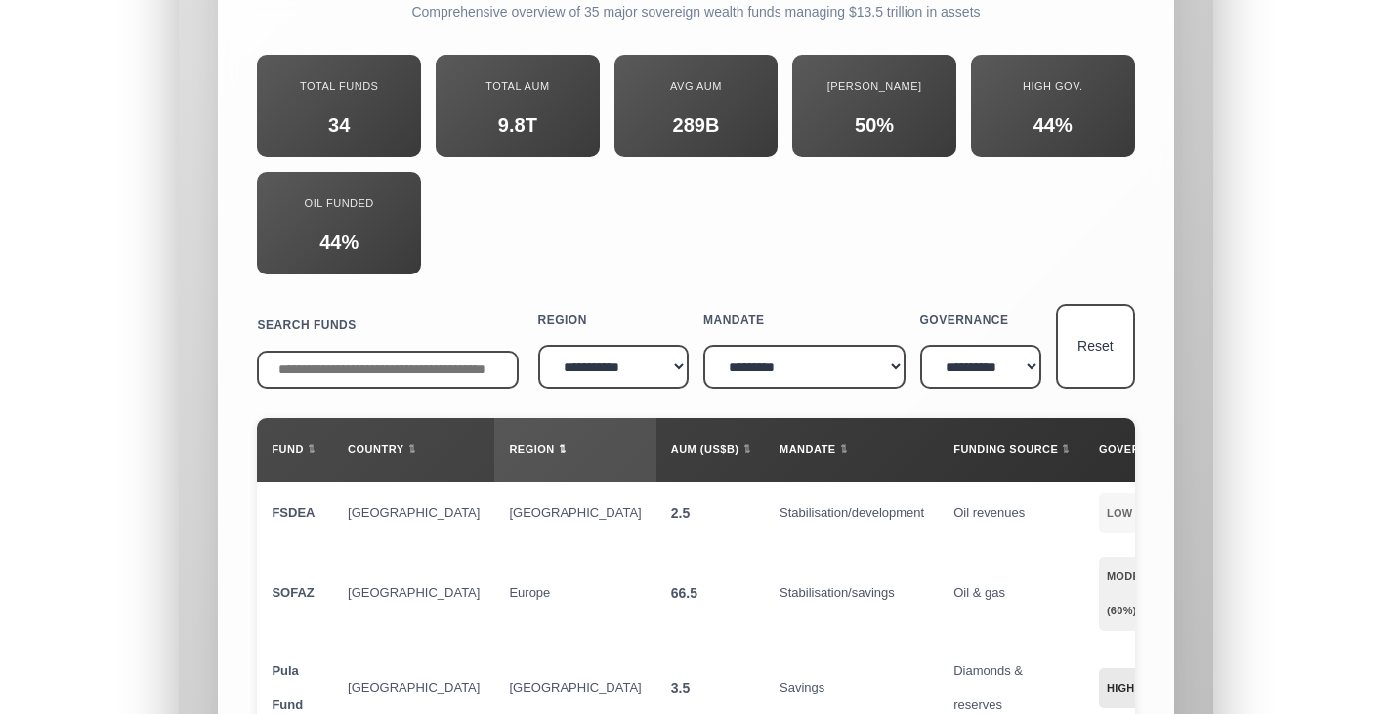
click at [494, 418] on th "Region ⇅" at bounding box center [574, 450] width 161 height 64
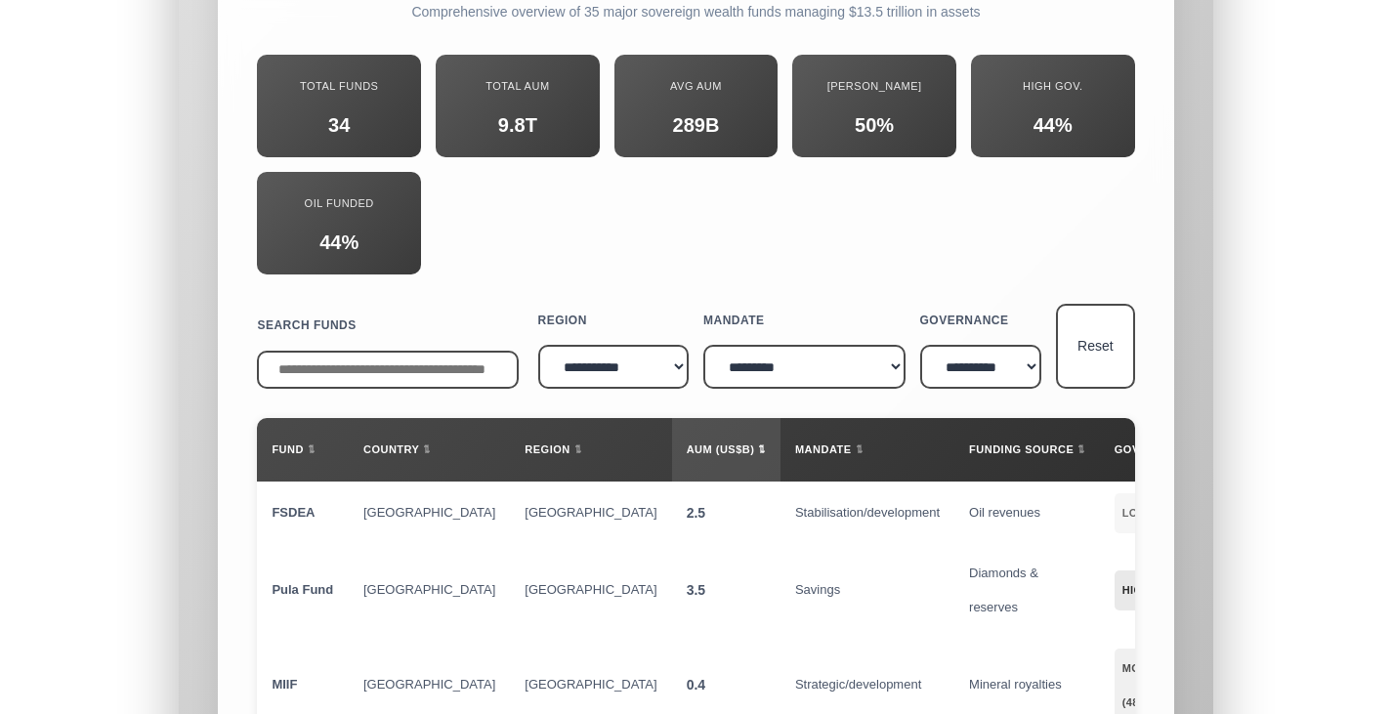
click at [672, 418] on th "AUM (US$B) ⇅" at bounding box center [726, 450] width 108 height 64
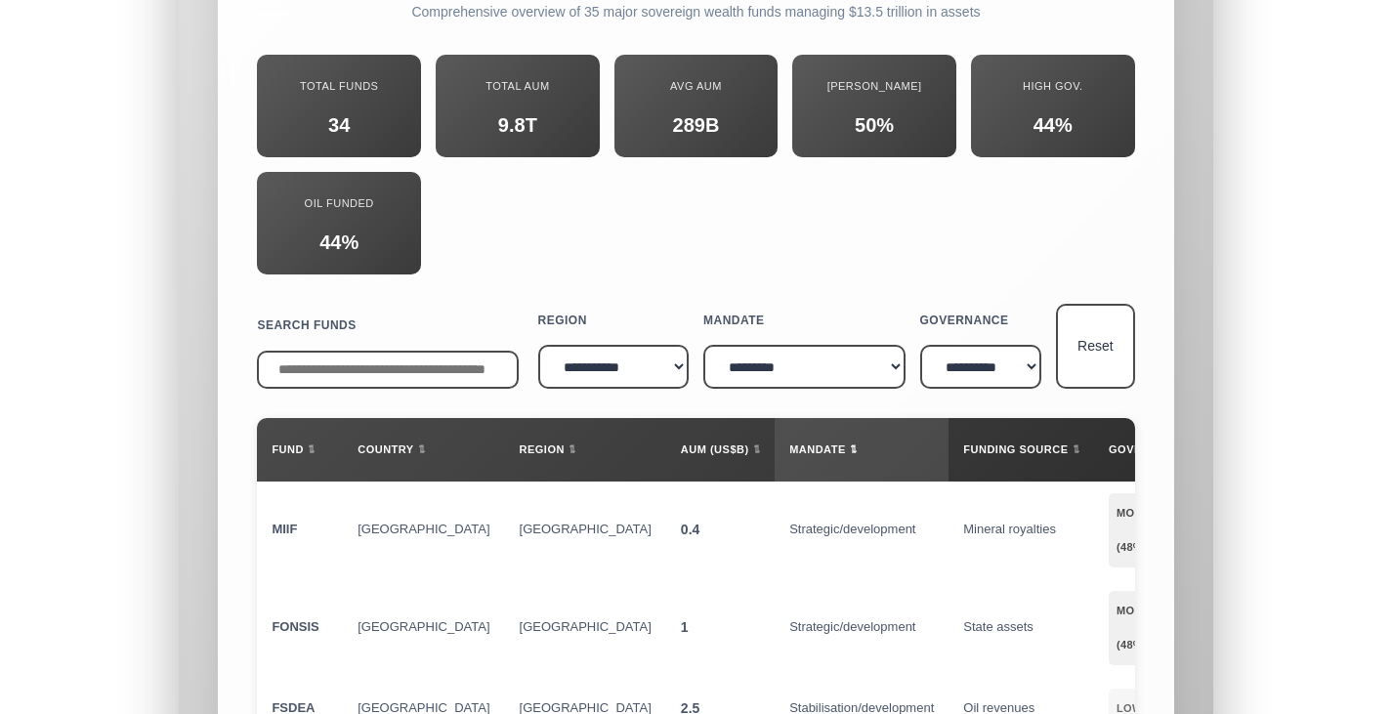
click at [775, 418] on th "Mandate ⇅" at bounding box center [862, 450] width 174 height 64
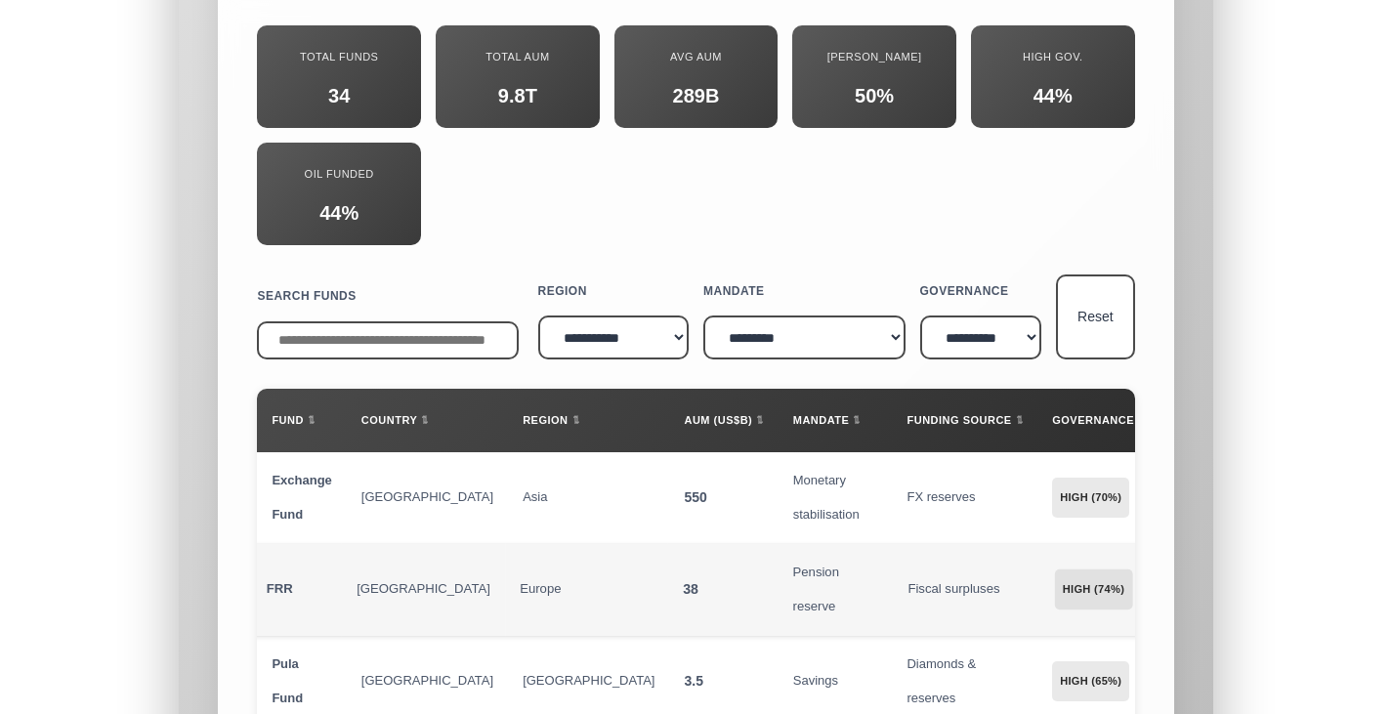
scroll to position [20750, 0]
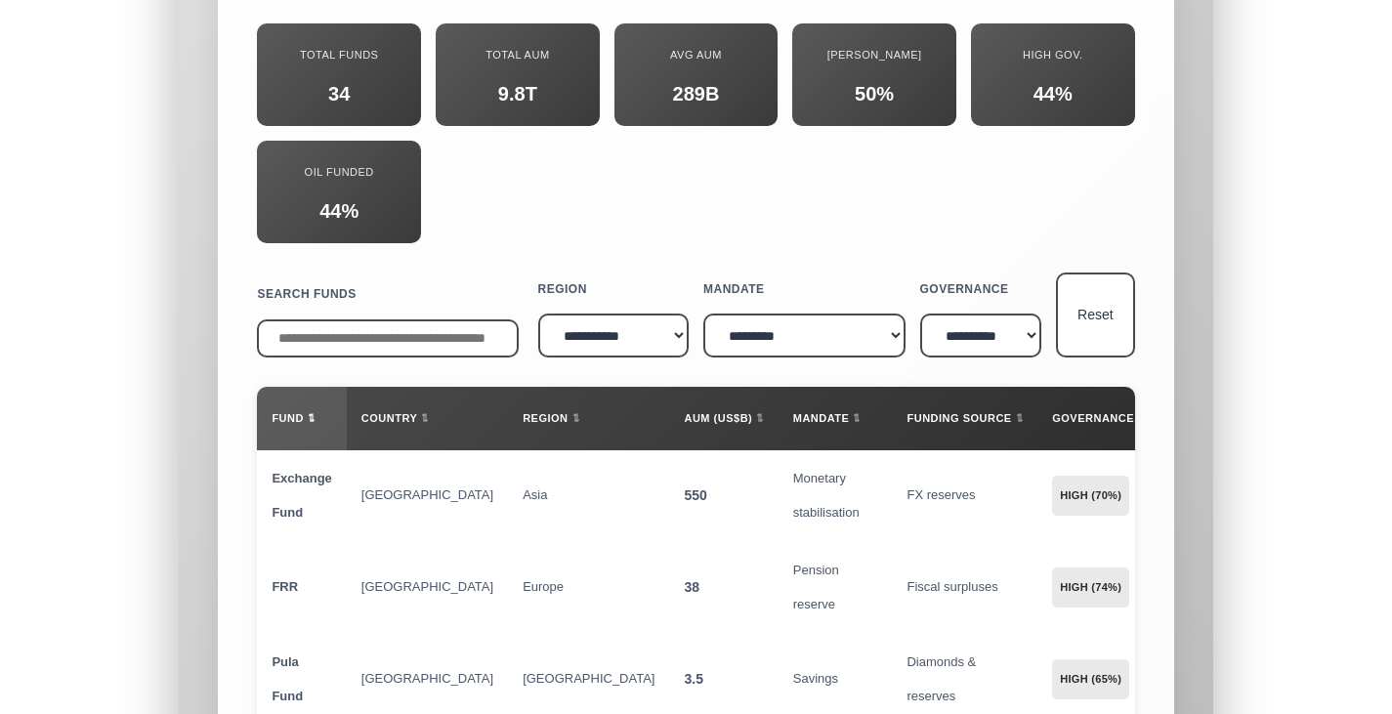
click at [313, 402] on span "⇅" at bounding box center [312, 419] width 7 height 34
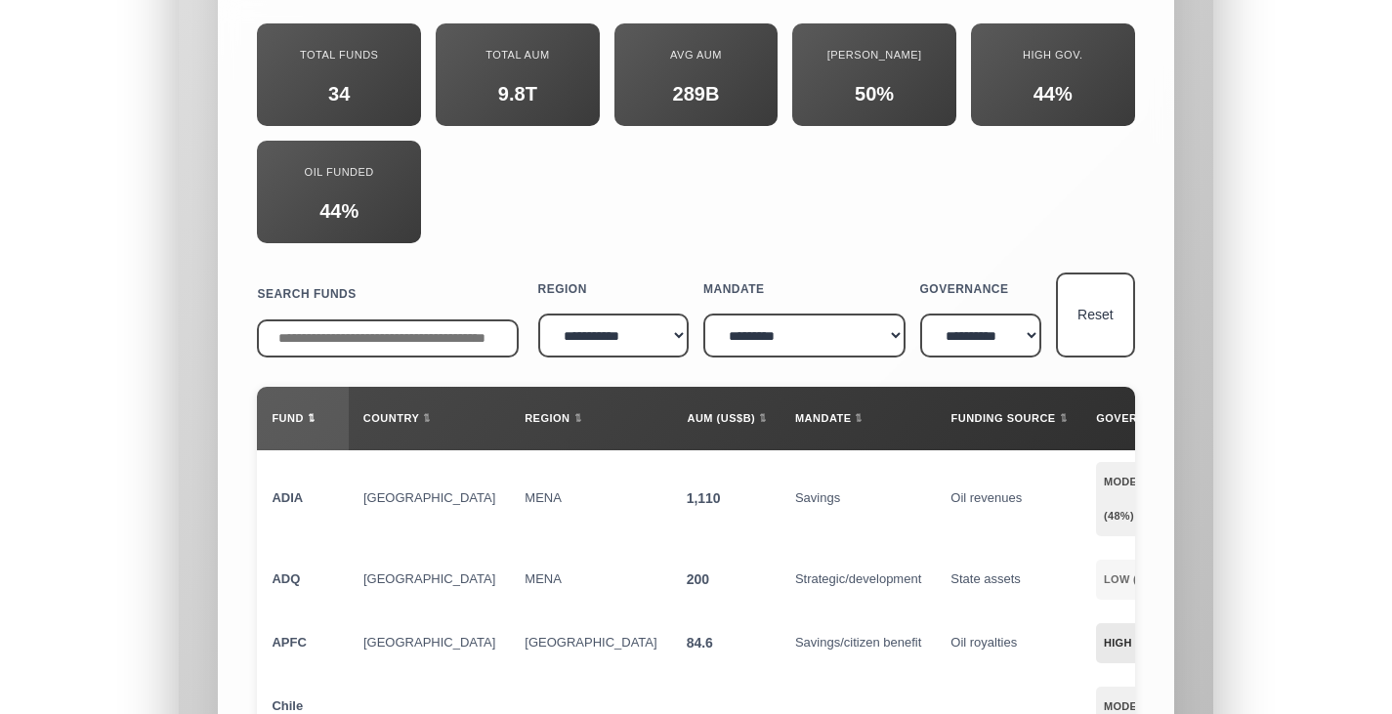
click at [313, 402] on span "⇅" at bounding box center [312, 419] width 7 height 34
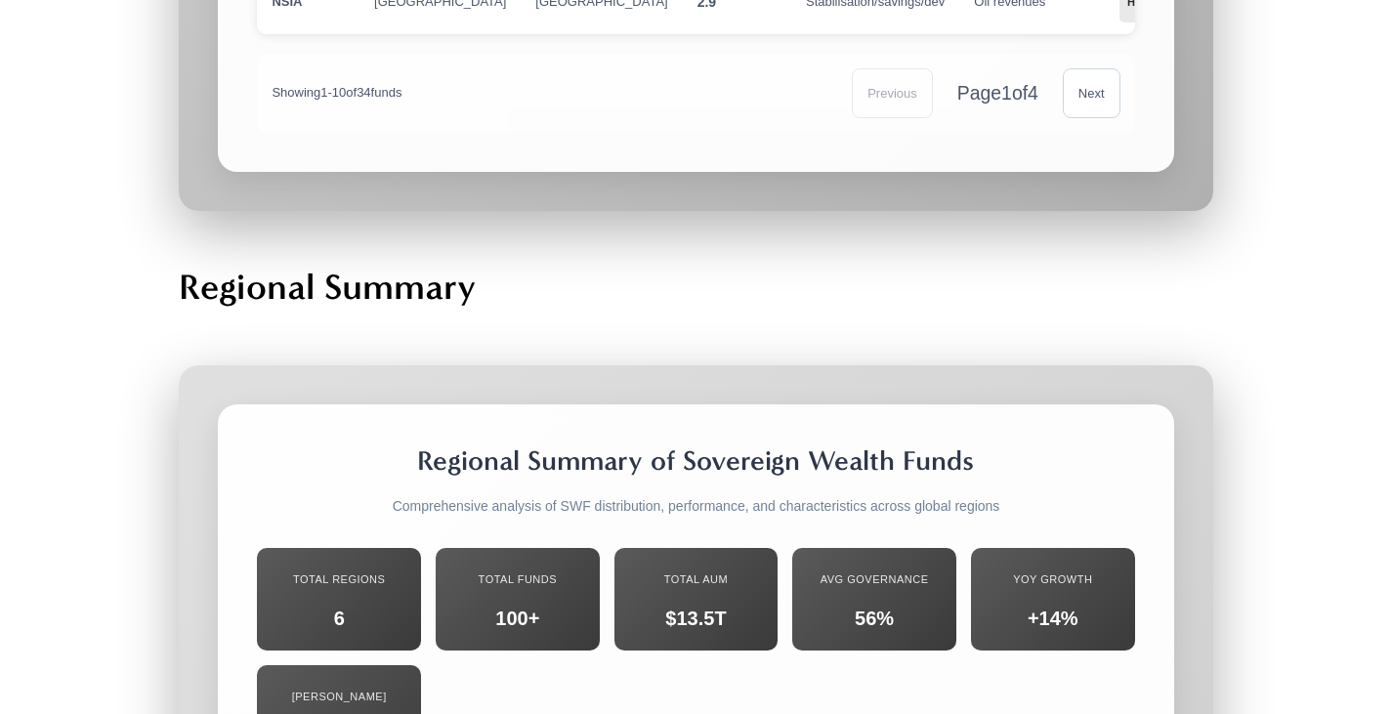
scroll to position [22052, 0]
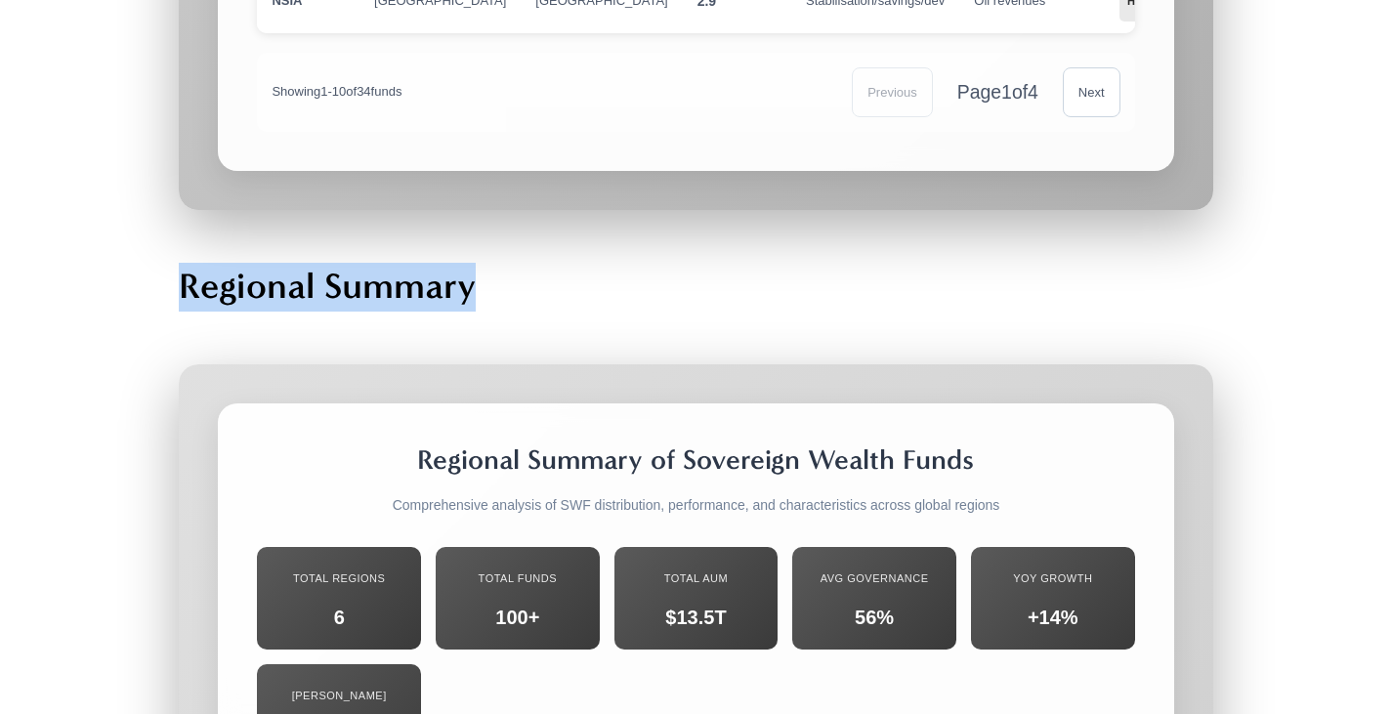
drag, startPoint x: 147, startPoint y: 27, endPoint x: 482, endPoint y: 62, distance: 336.9
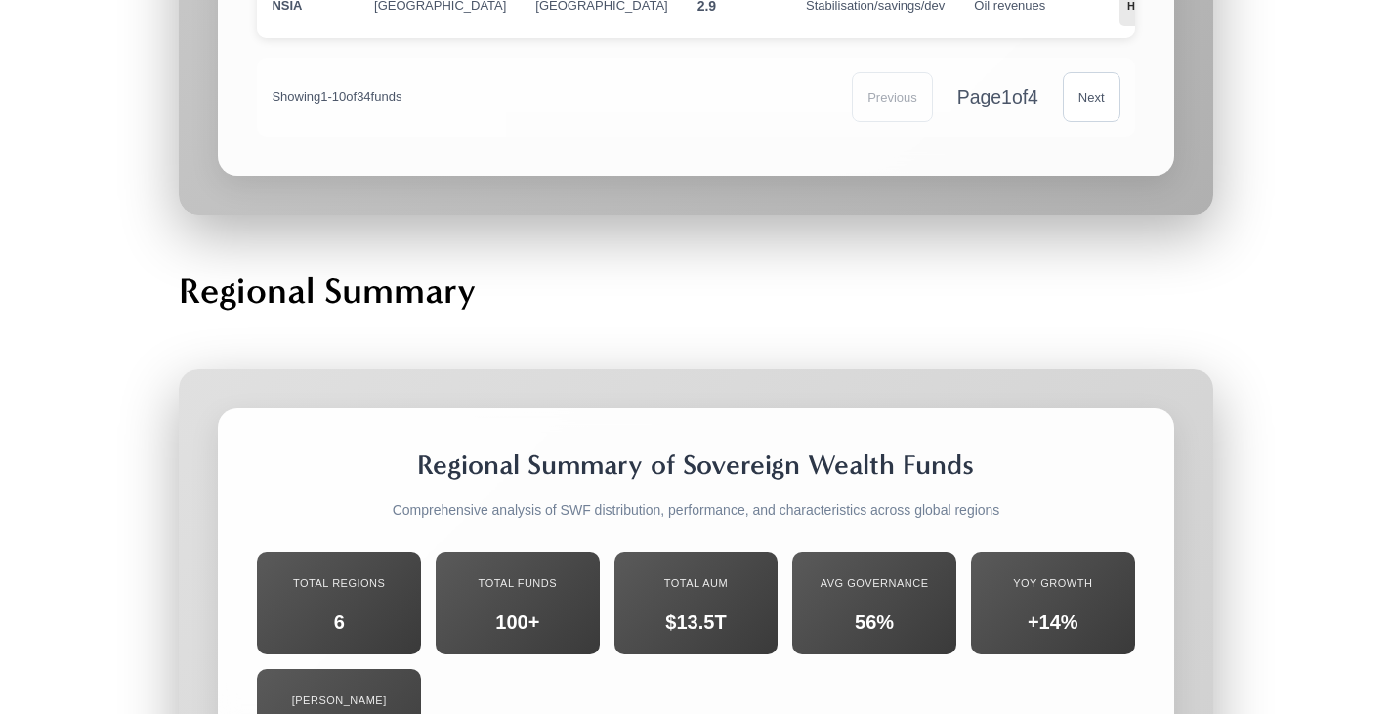
scroll to position [21974, 0]
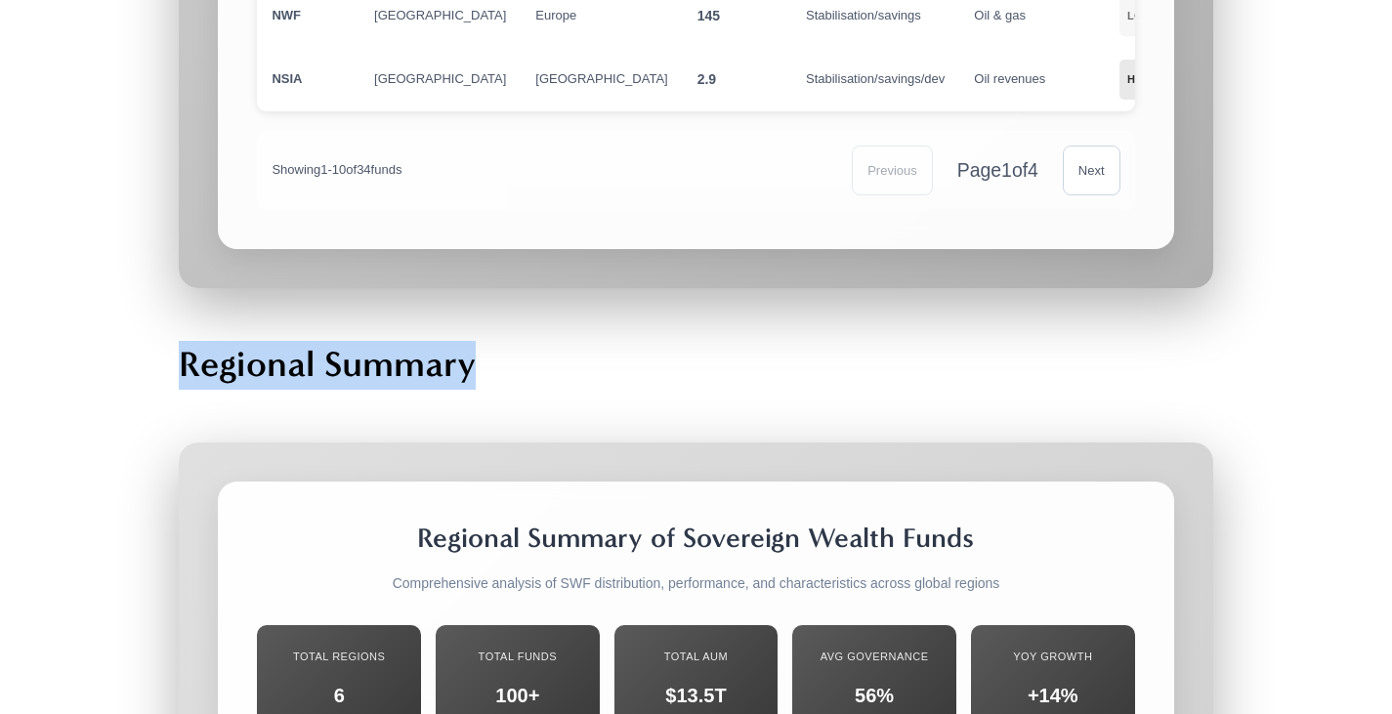
drag, startPoint x: 433, startPoint y: 145, endPoint x: 164, endPoint y: 147, distance: 268.7
click at [164, 324] on div "Regional Summary" at bounding box center [695, 365] width 1067 height 82
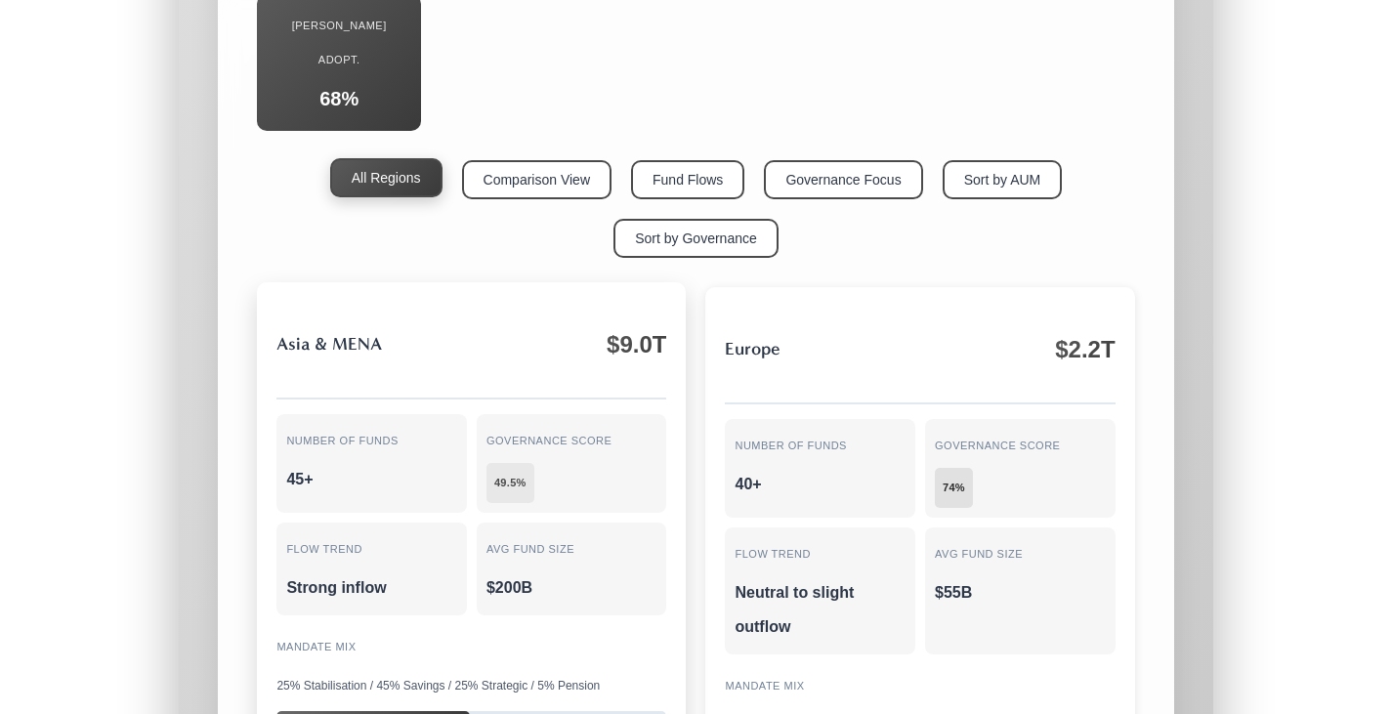
scroll to position [22723, 0]
drag, startPoint x: 387, startPoint y: 71, endPoint x: 336, endPoint y: 74, distance: 50.9
click at [336, 301] on div "Asia & MENA $9.0T" at bounding box center [472, 350] width 390 height 98
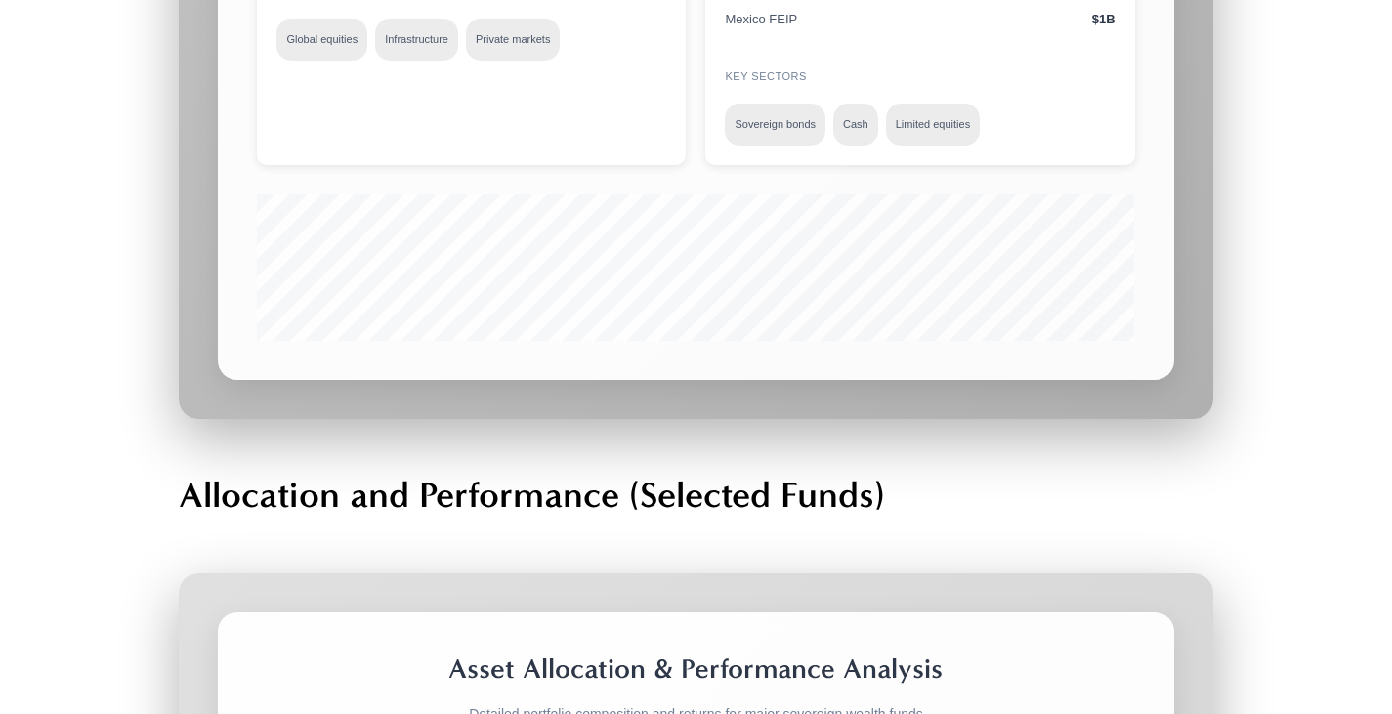
scroll to position [25578, 0]
drag, startPoint x: 650, startPoint y: 234, endPoint x: 875, endPoint y: 222, distance: 225.1
click at [875, 473] on strong "Allocation and Performance (Selected Funds)" at bounding box center [532, 494] width 706 height 42
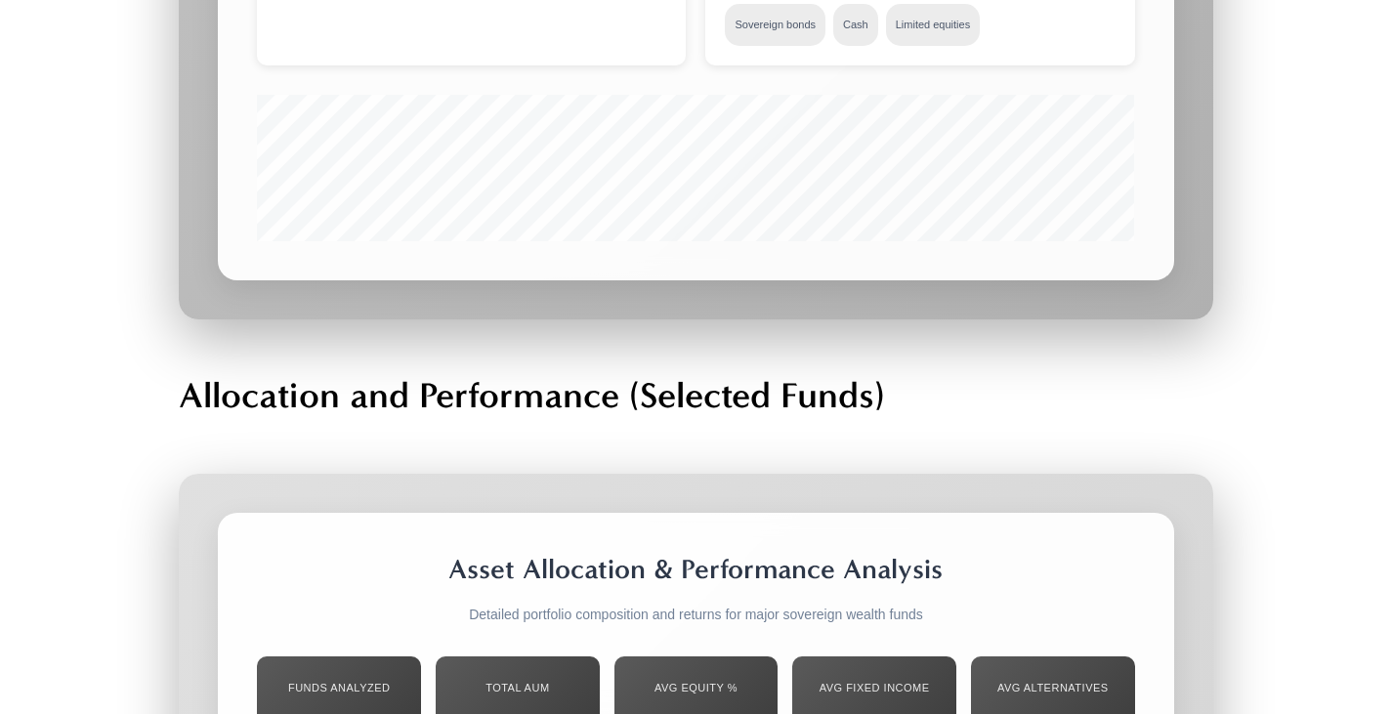
scroll to position [25794, 0]
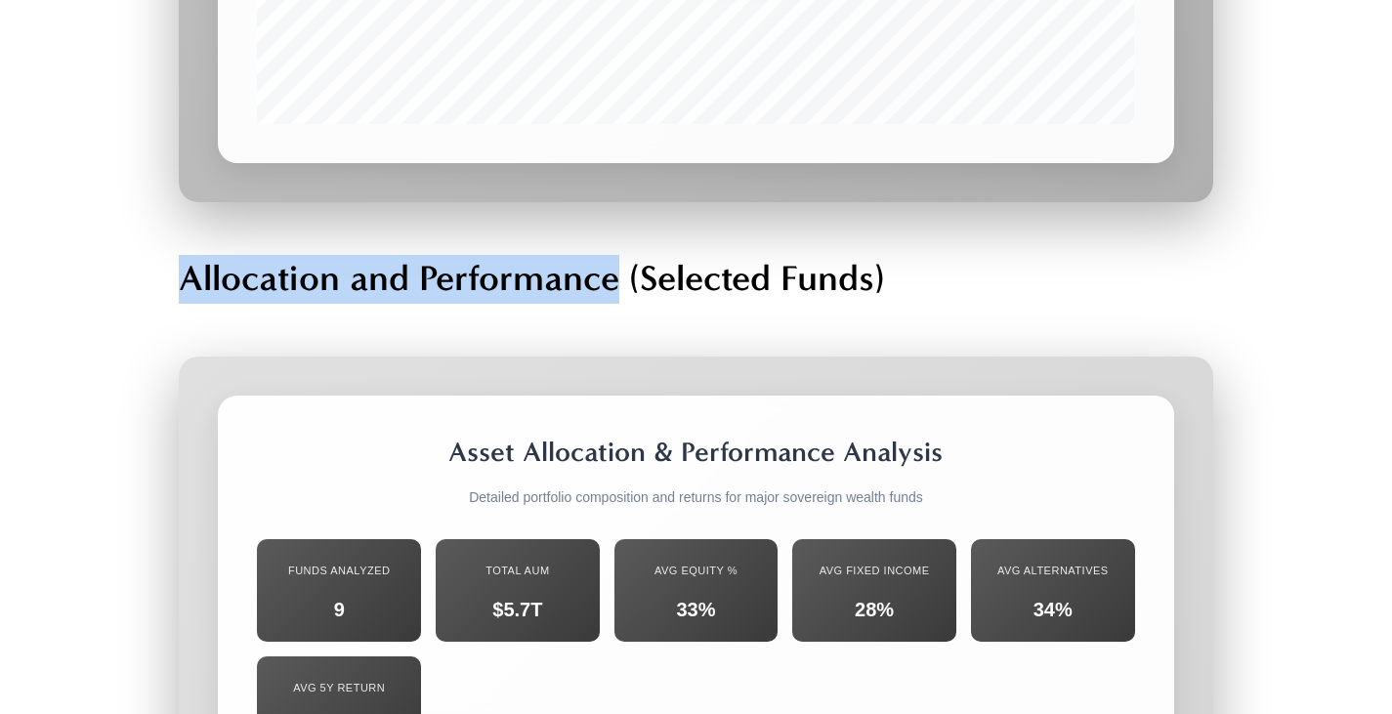
drag, startPoint x: 160, startPoint y: 18, endPoint x: 625, endPoint y: 47, distance: 466.1
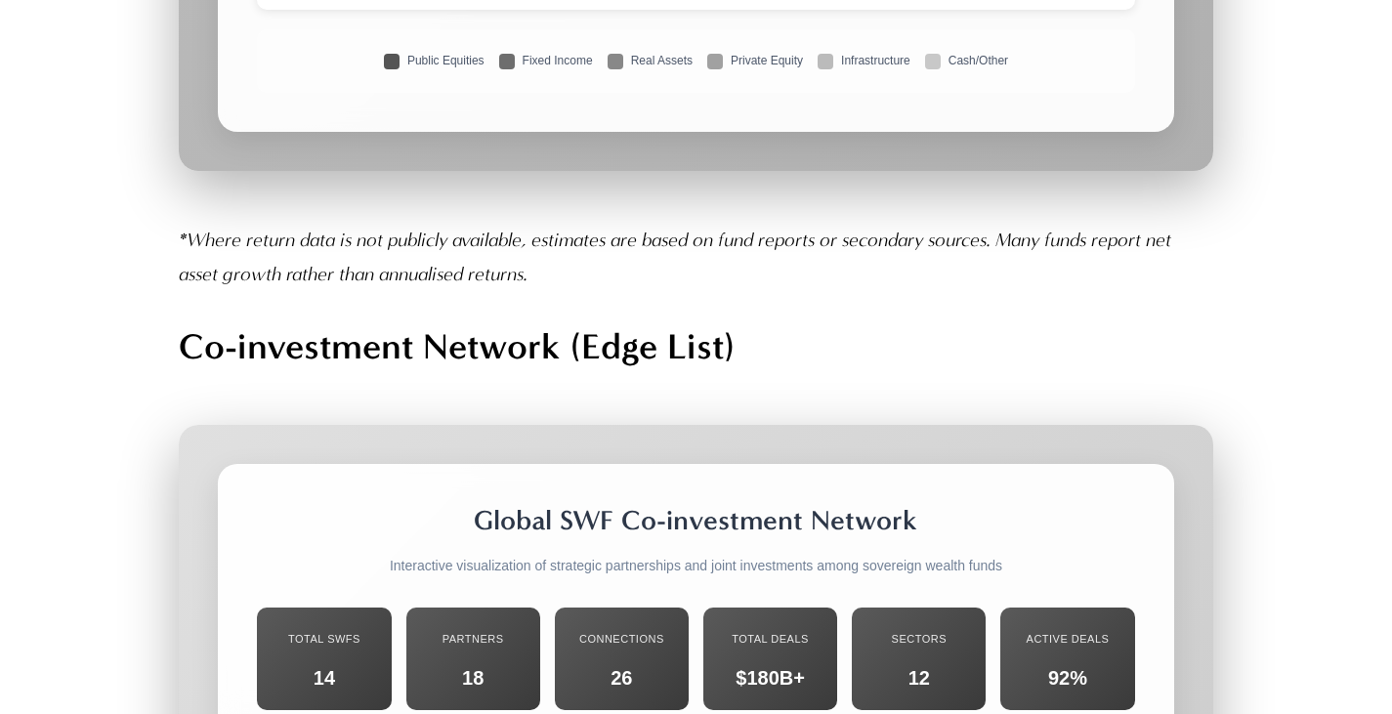
scroll to position [31780, 0]
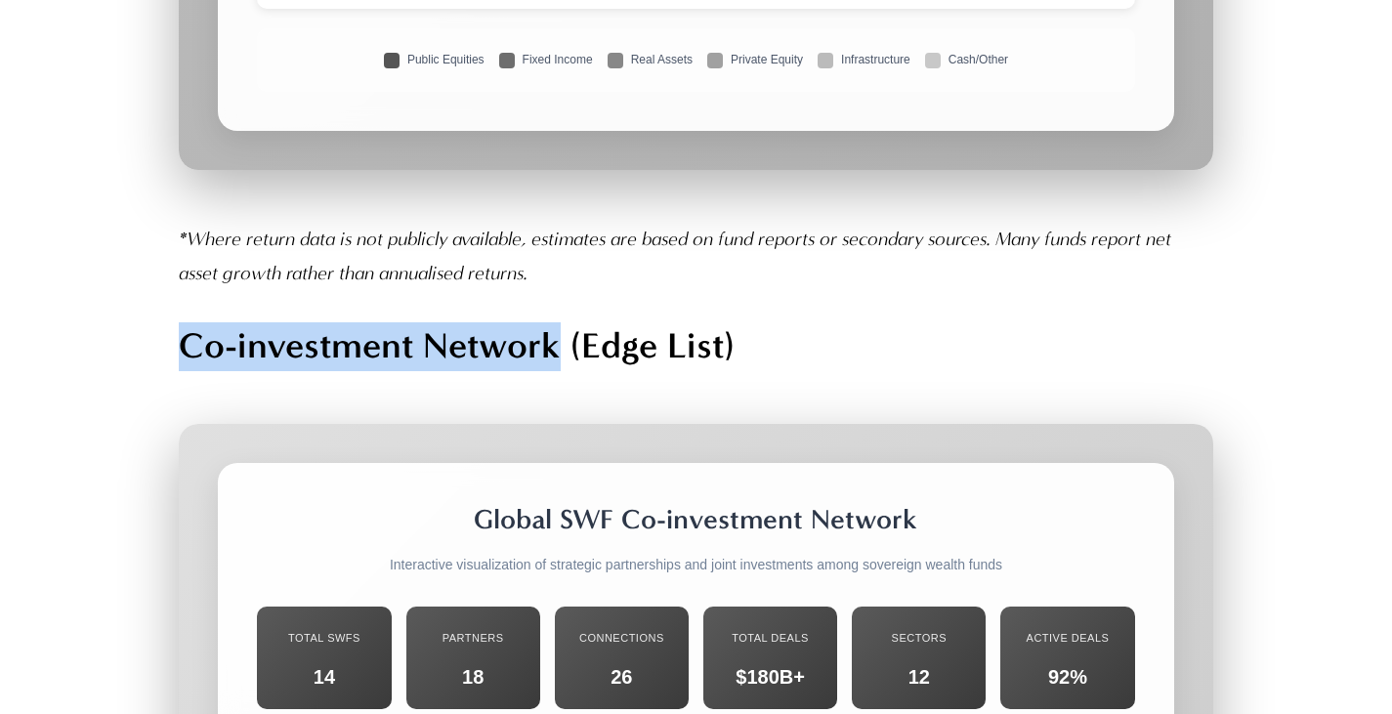
drag, startPoint x: 557, startPoint y: 91, endPoint x: 165, endPoint y: 103, distance: 392.0
click at [167, 206] on div "*Where return data is not publicly available, estimates are based on fund repor…" at bounding box center [695, 297] width 1067 height 182
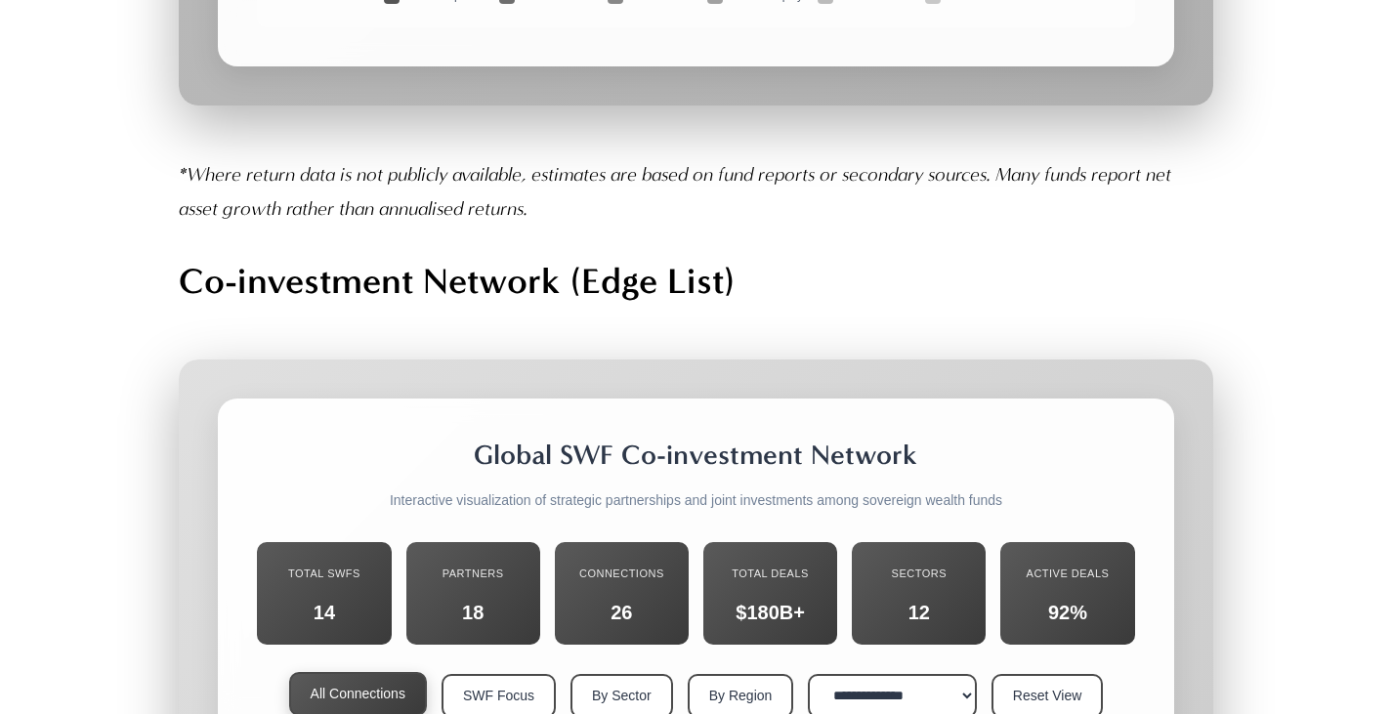
scroll to position [31855, 0]
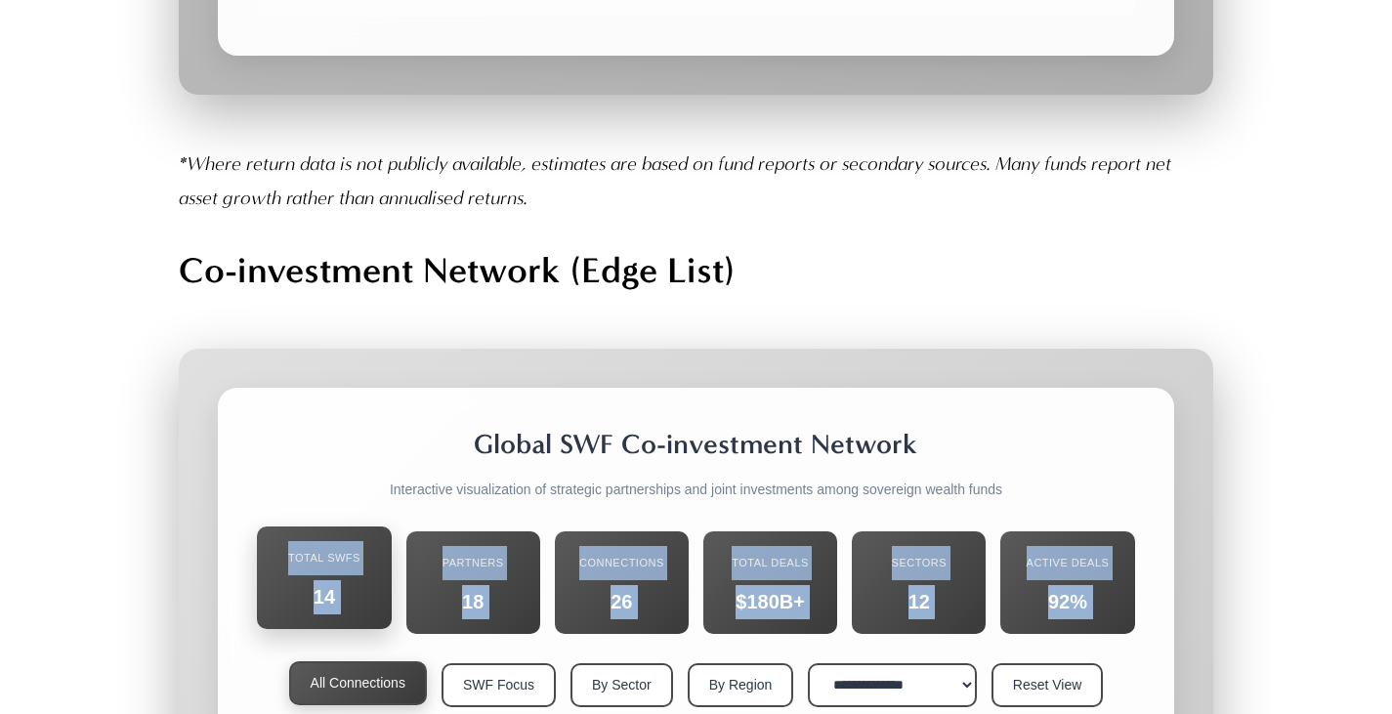
drag, startPoint x: 194, startPoint y: 397, endPoint x: 320, endPoint y: 317, distance: 148.5
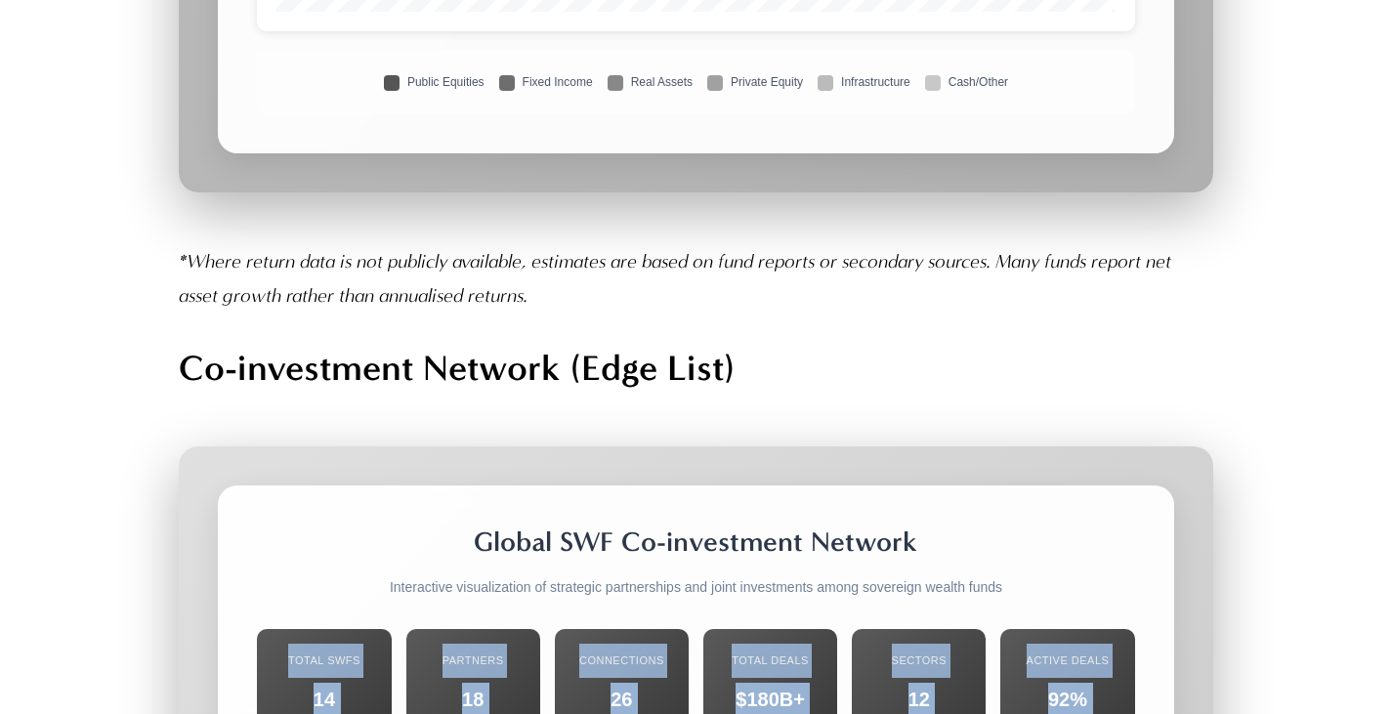
scroll to position [31758, 0]
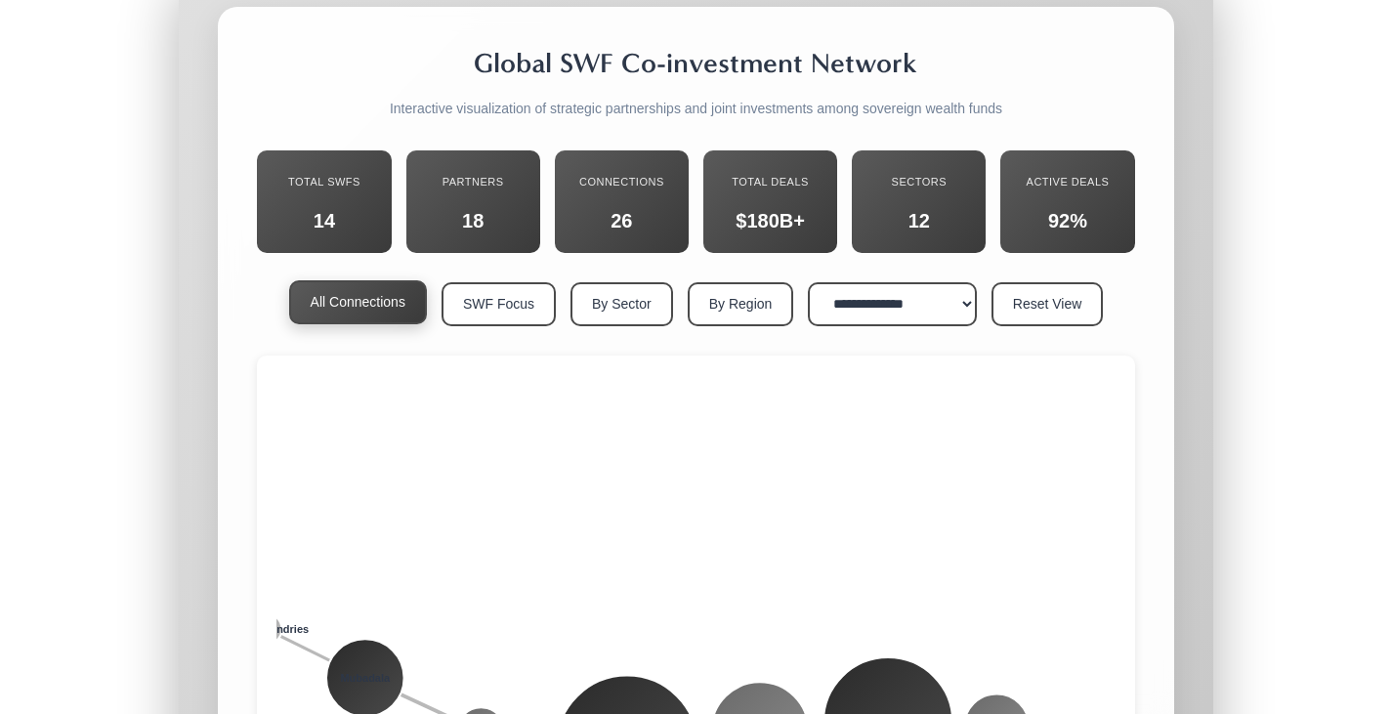
scroll to position [32233, 0]
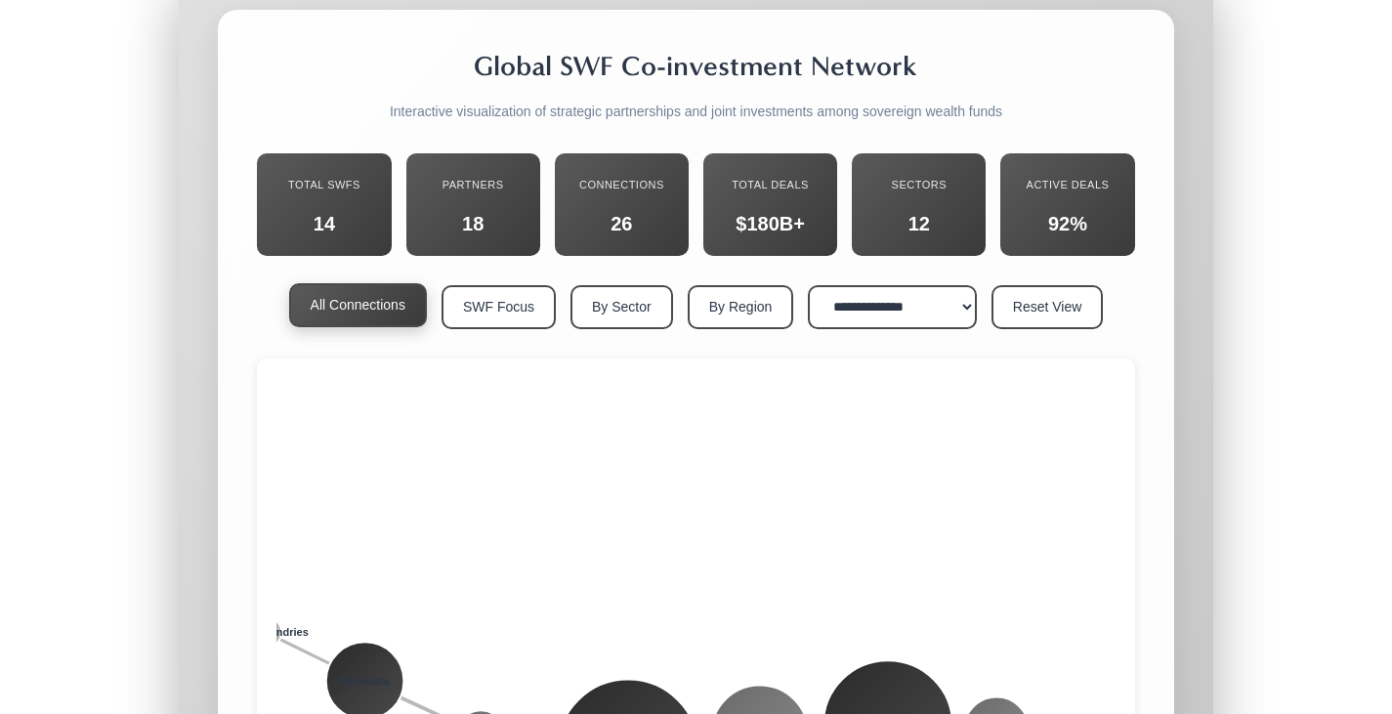
drag, startPoint x: 612, startPoint y: 486, endPoint x: 611, endPoint y: 444, distance: 42.0
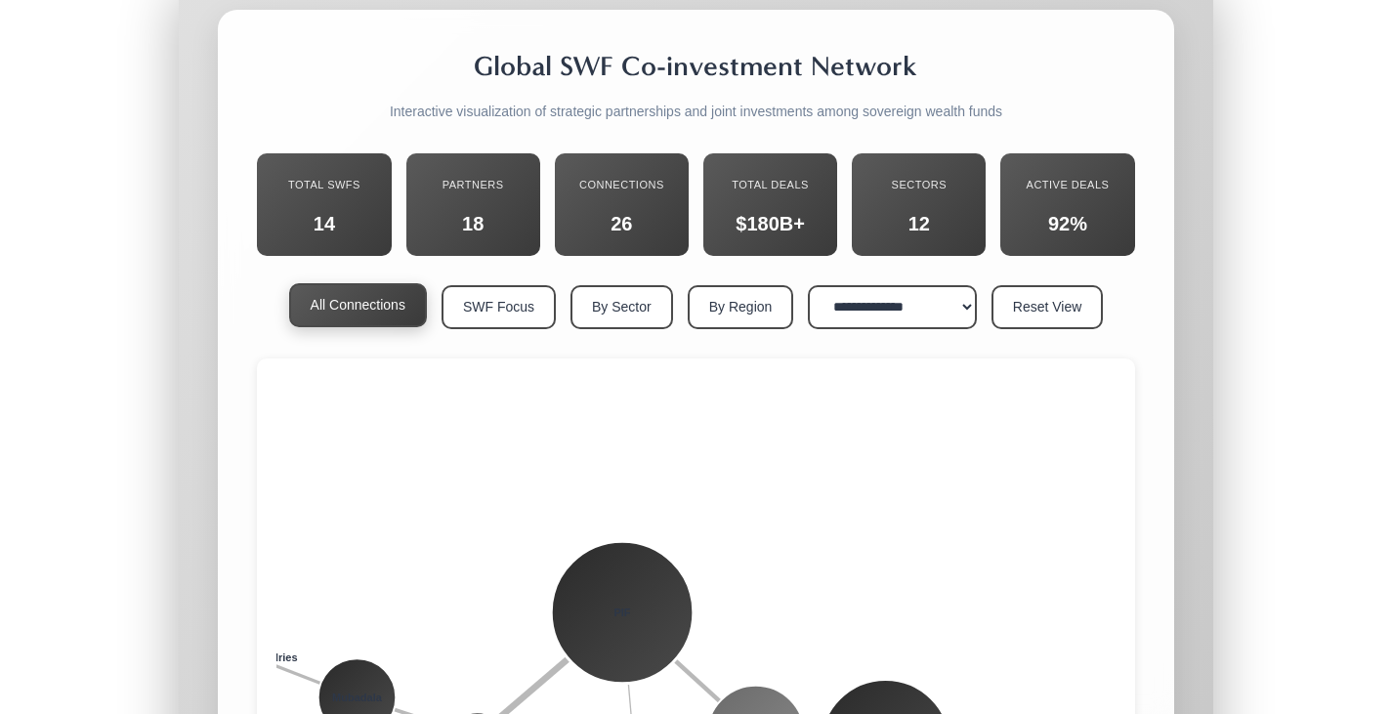
drag, startPoint x: 640, startPoint y: 384, endPoint x: 633, endPoint y: 231, distance: 153.6
click at [633, 541] on circle at bounding box center [623, 612] width 143 height 143
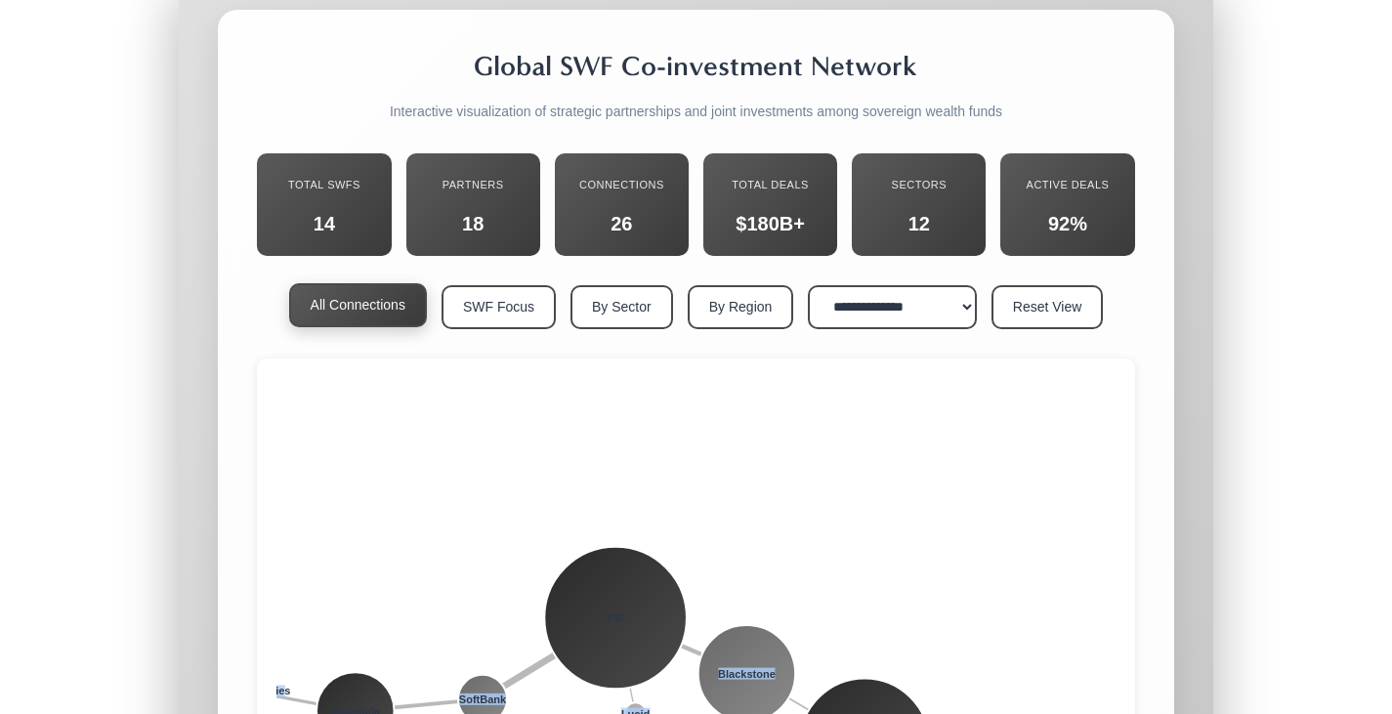
drag, startPoint x: 282, startPoint y: 425, endPoint x: 400, endPoint y: 374, distance: 127.8
click at [389, 389] on icon "PIF Mubadala ADIA GIC Temasek QIA NIIF FONSIS NSIA SoftBank Blackstone Lucid Gl…" at bounding box center [696, 671] width 838 height 586
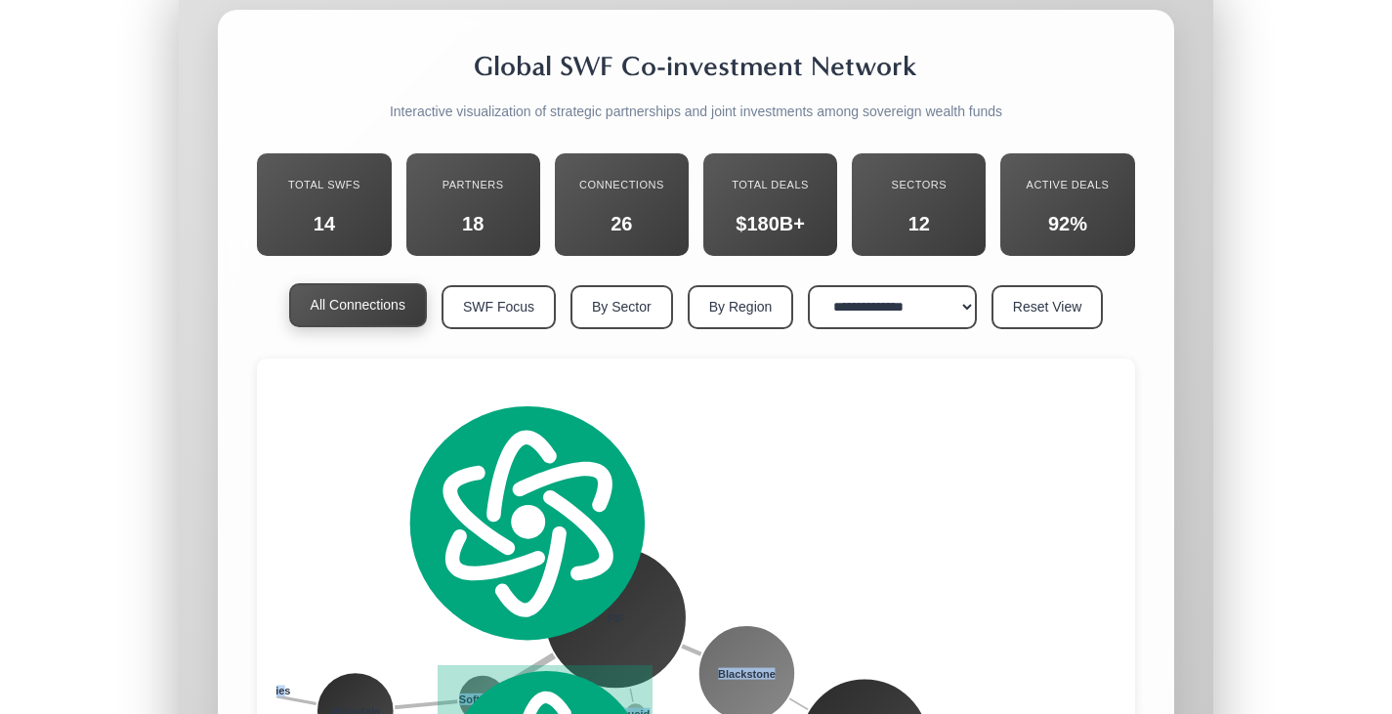
click at [436, 378] on icon "PIF Mubadala ADIA GIC Temasek QIA NIIF FONSIS NSIA SoftBank Blackstone Lucid Gl…" at bounding box center [696, 671] width 838 height 586
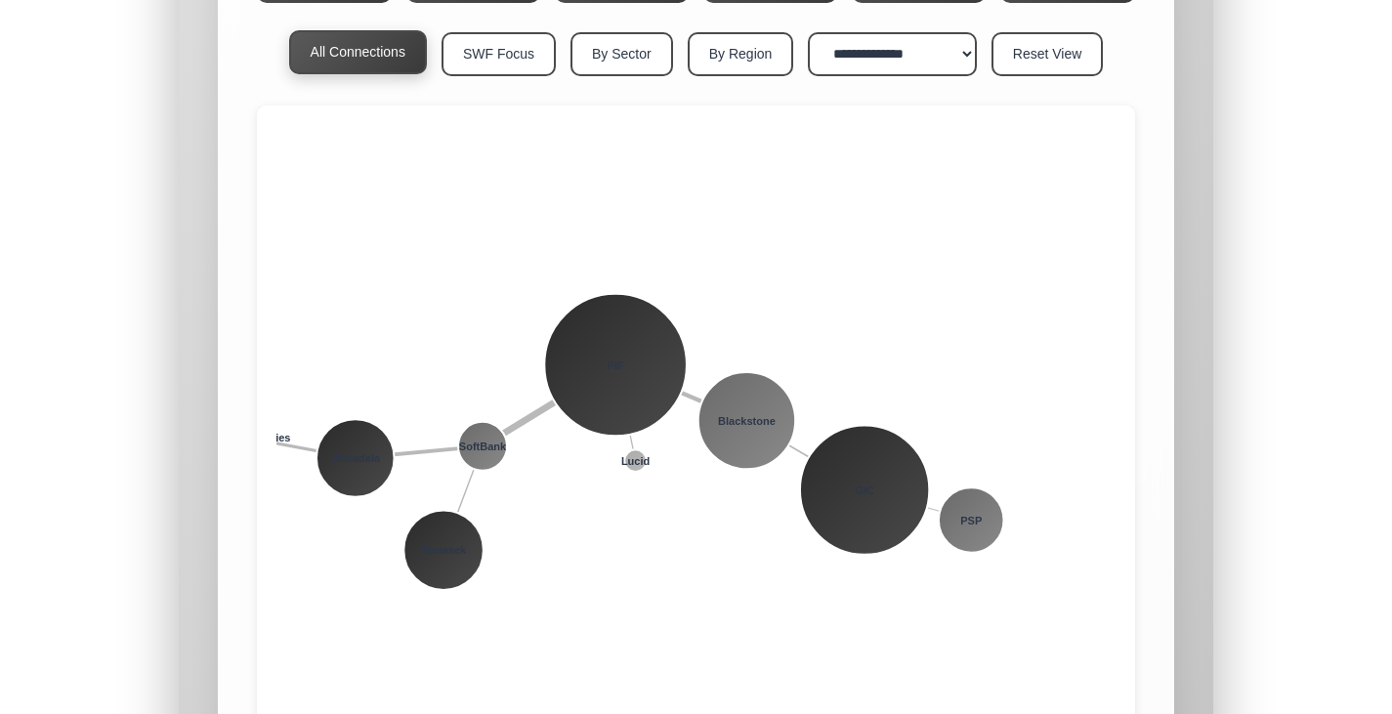
scroll to position [32487, 0]
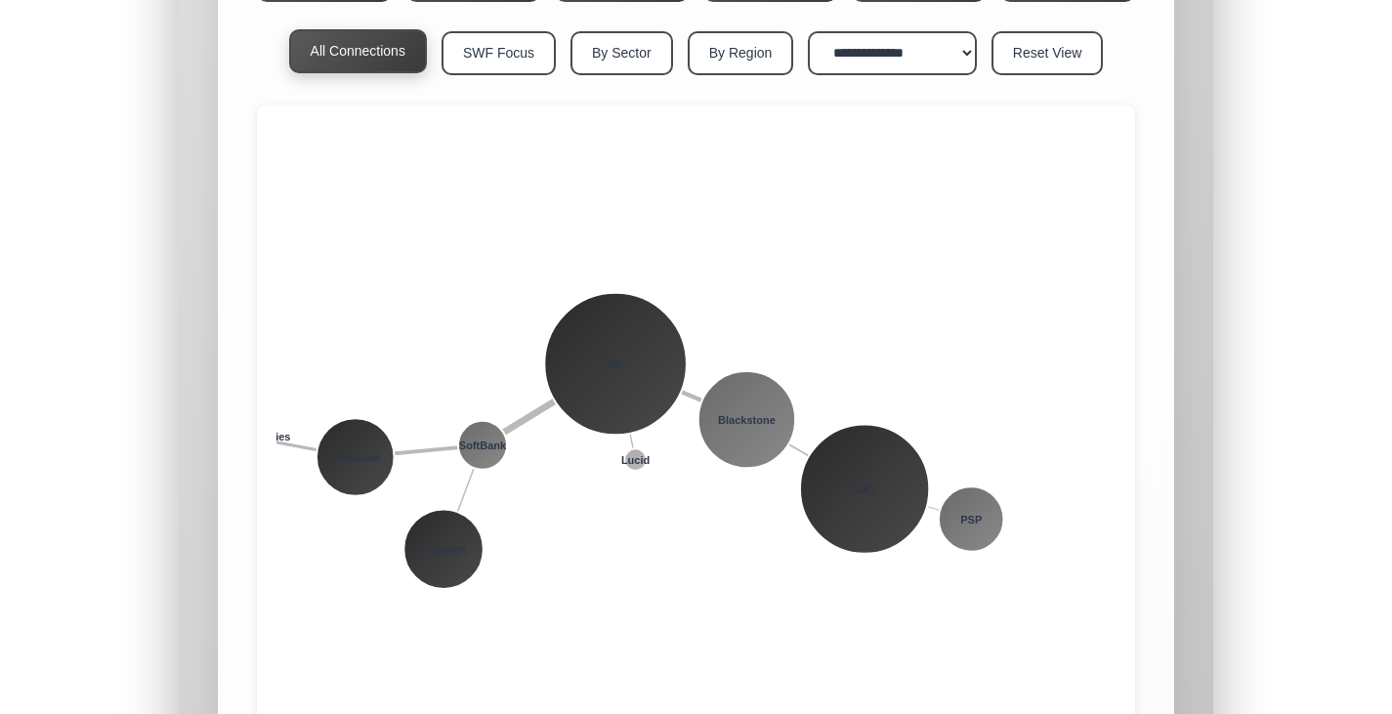
drag, startPoint x: 774, startPoint y: 539, endPoint x: 836, endPoint y: 537, distance: 62.6
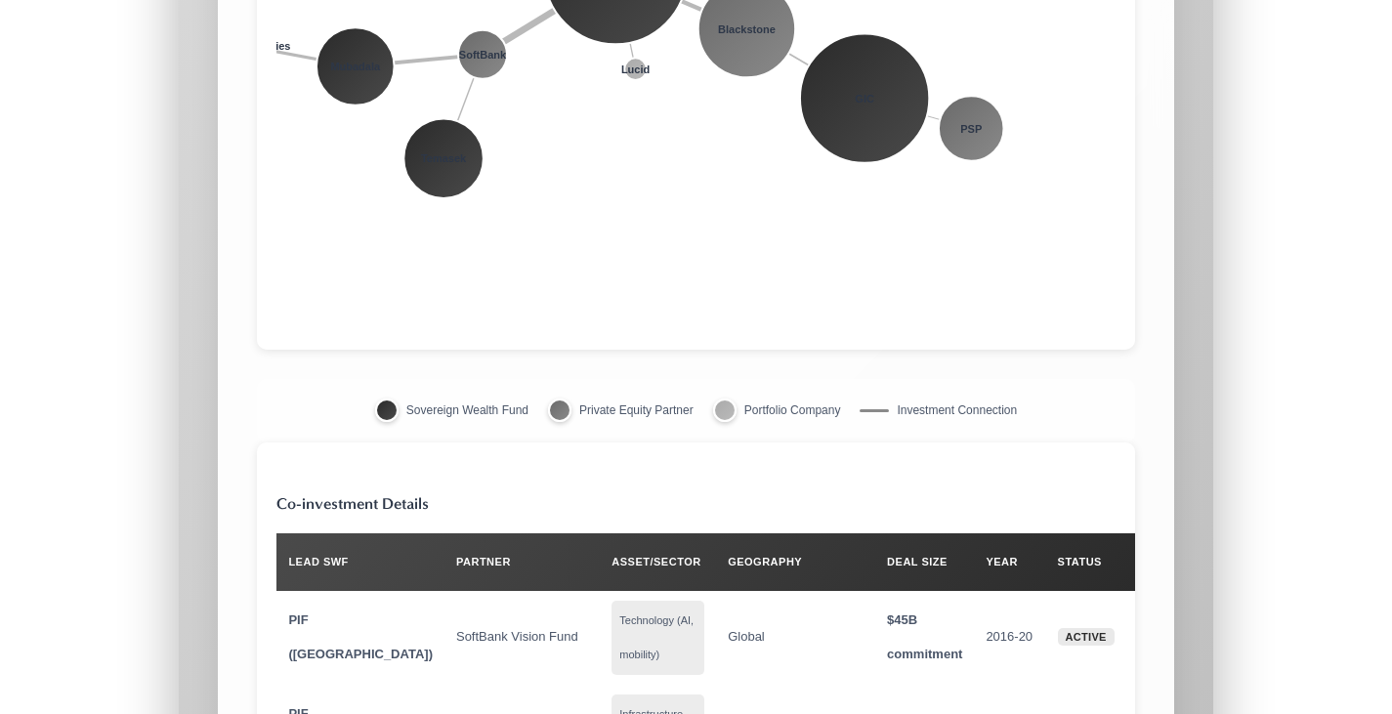
scroll to position [32879, 0]
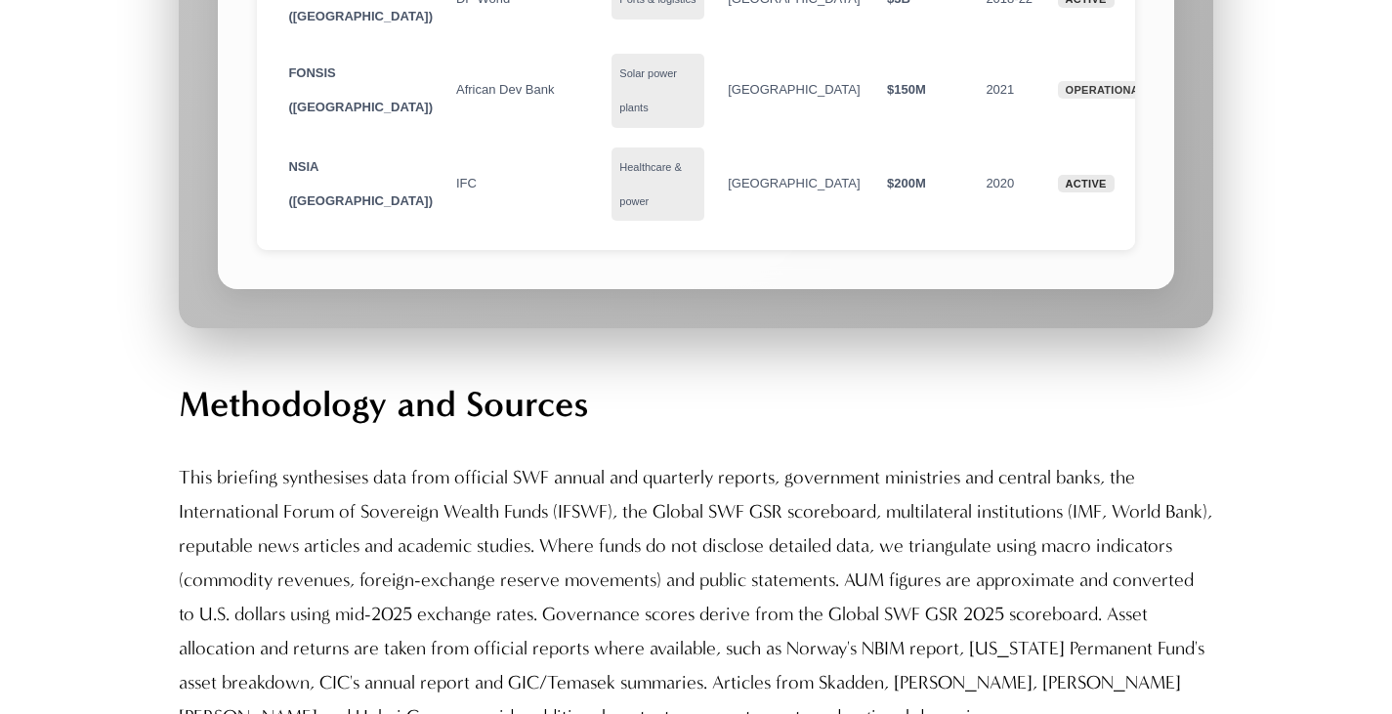
scroll to position [34528, 0]
drag, startPoint x: 389, startPoint y: 260, endPoint x: 154, endPoint y: 246, distance: 234.9
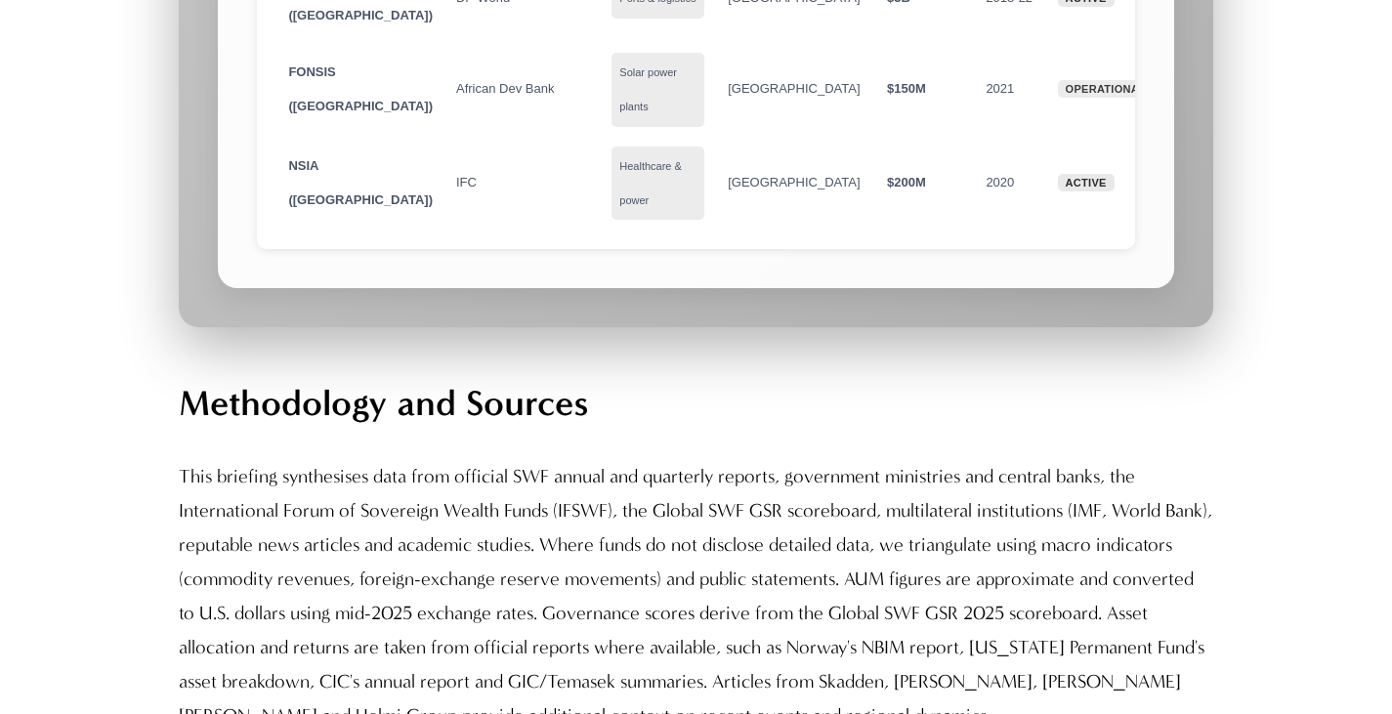
drag, startPoint x: 157, startPoint y: 251, endPoint x: 347, endPoint y: 253, distance: 189.6
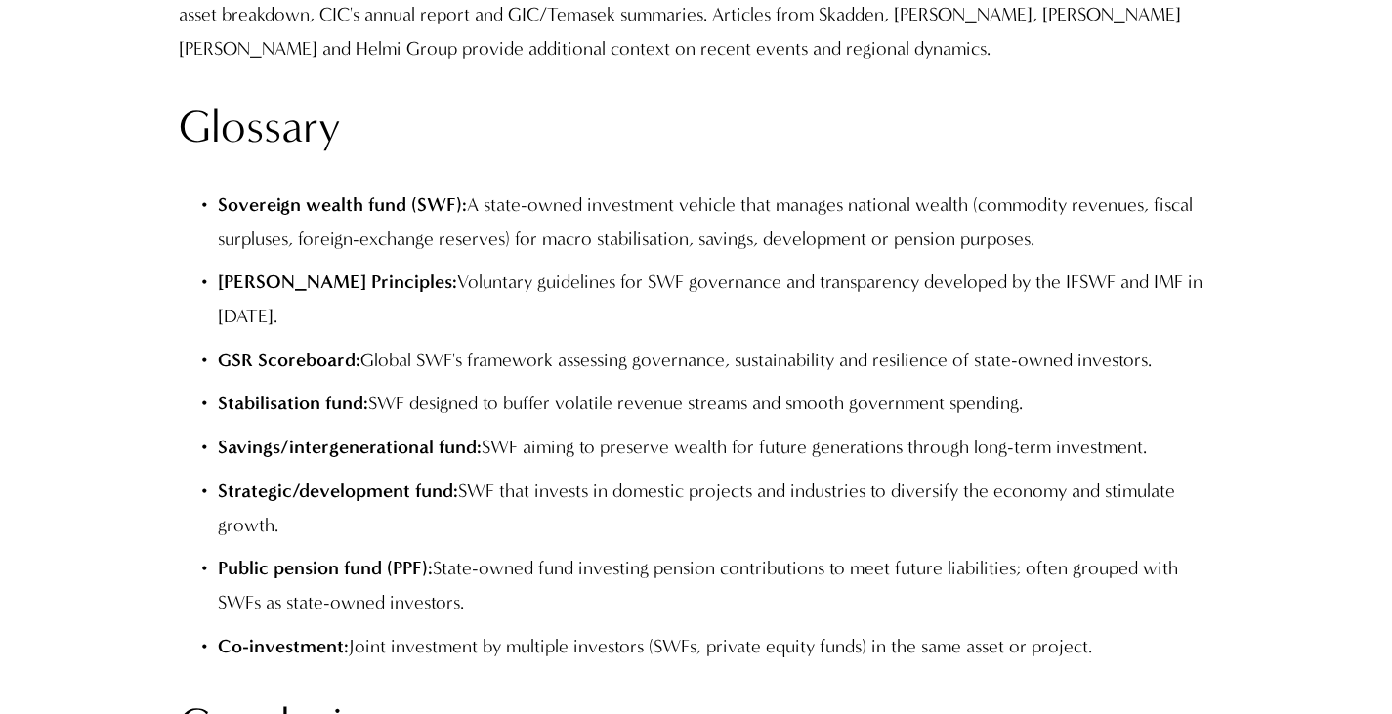
scroll to position [35188, 0]
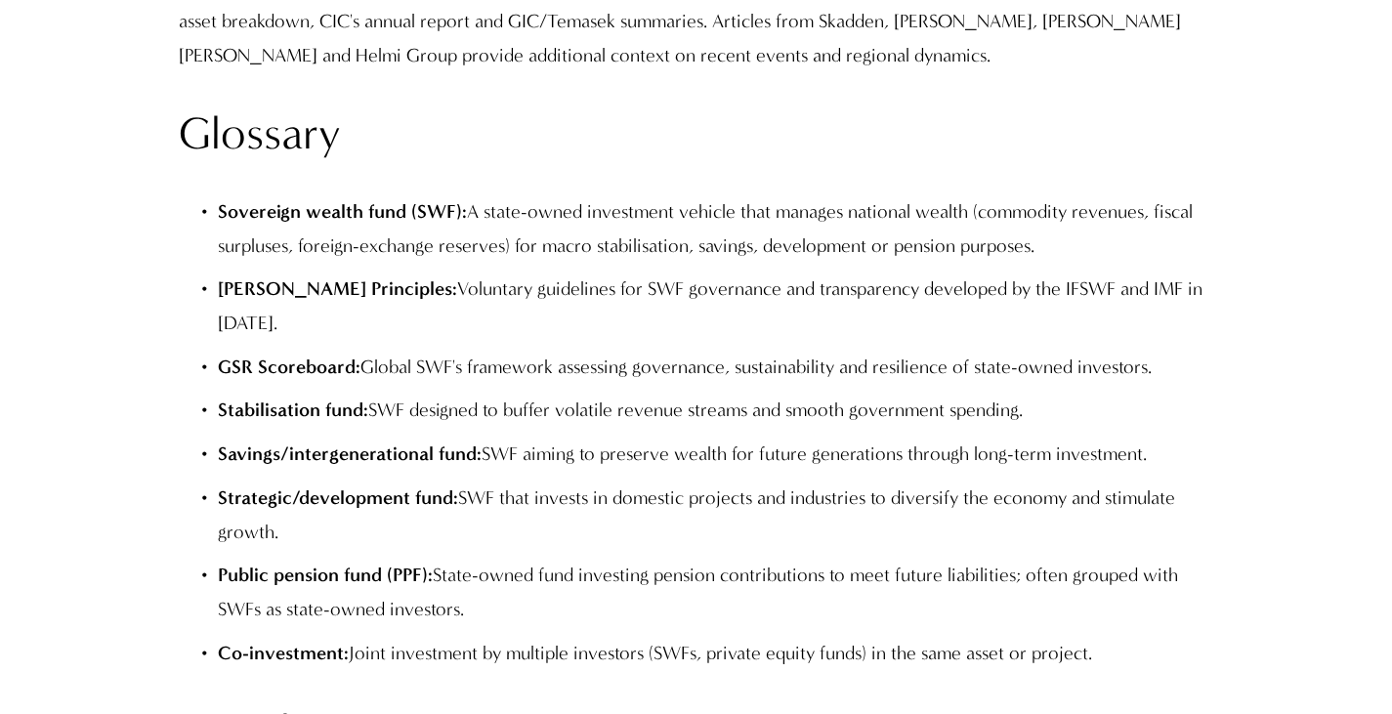
drag, startPoint x: 164, startPoint y: 281, endPoint x: 277, endPoint y: 281, distance: 112.4
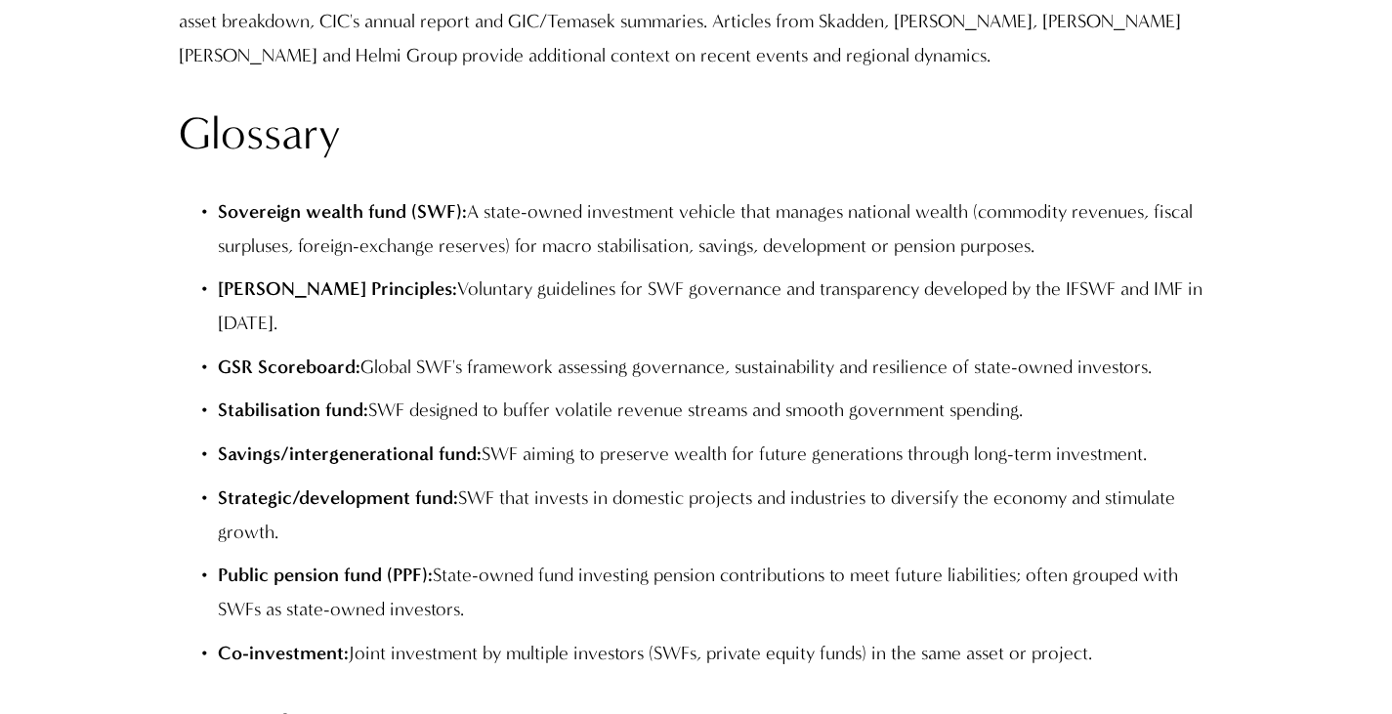
drag, startPoint x: 324, startPoint y: 280, endPoint x: 407, endPoint y: 272, distance: 82.6
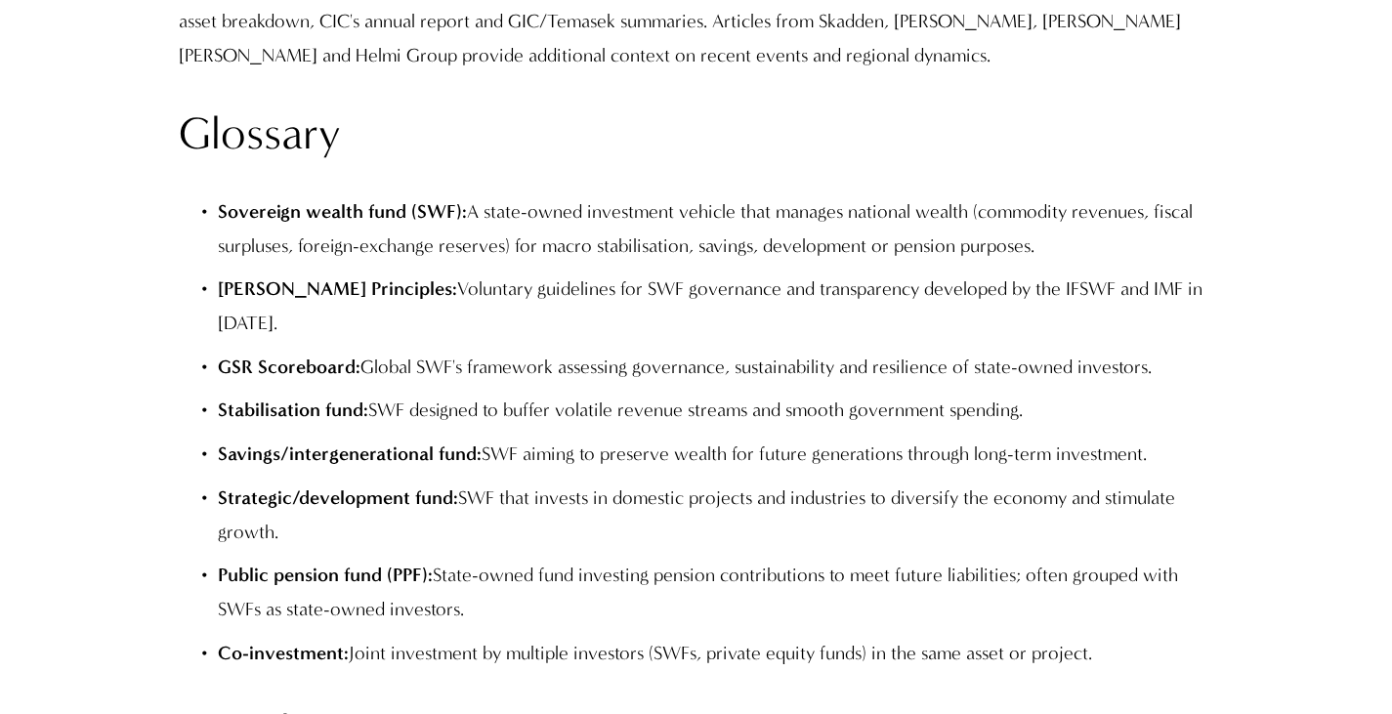
drag, startPoint x: 408, startPoint y: 282, endPoint x: 453, endPoint y: 272, distance: 46.2
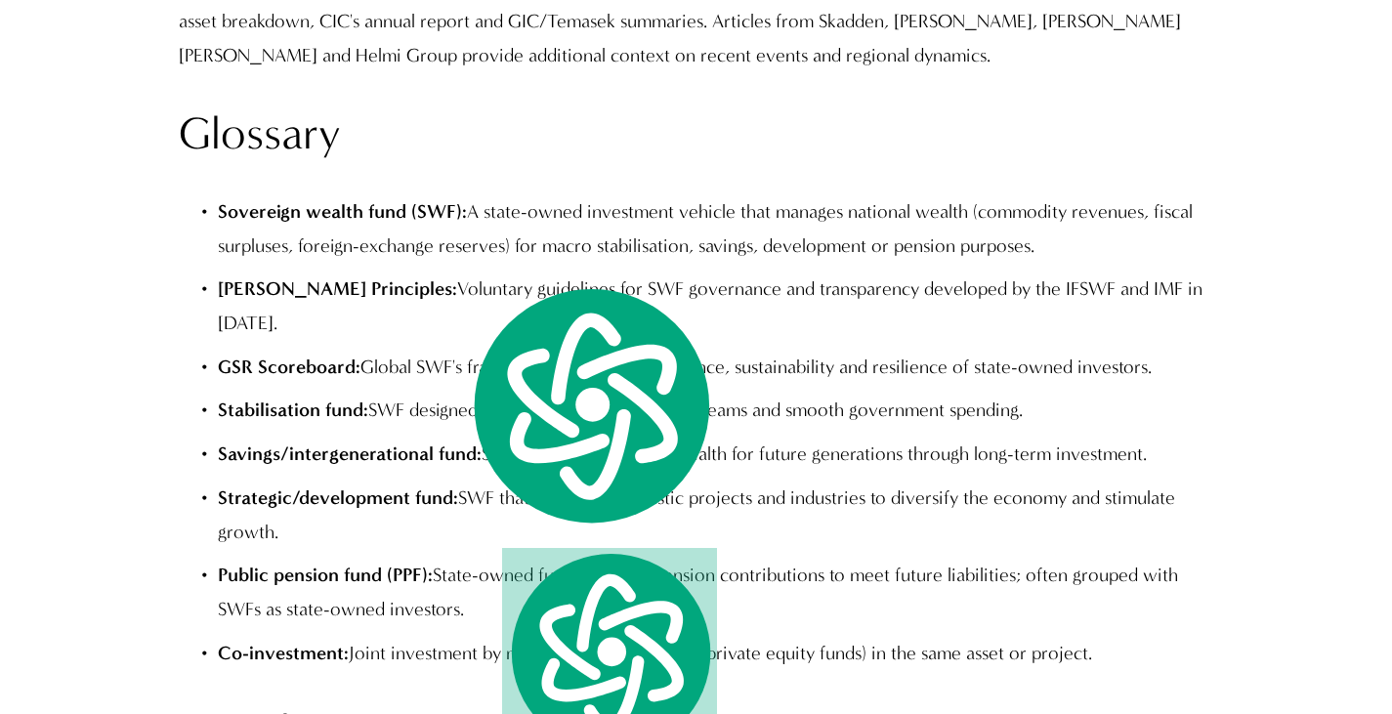
drag, startPoint x: 278, startPoint y: 277, endPoint x: 542, endPoint y: 274, distance: 263.9
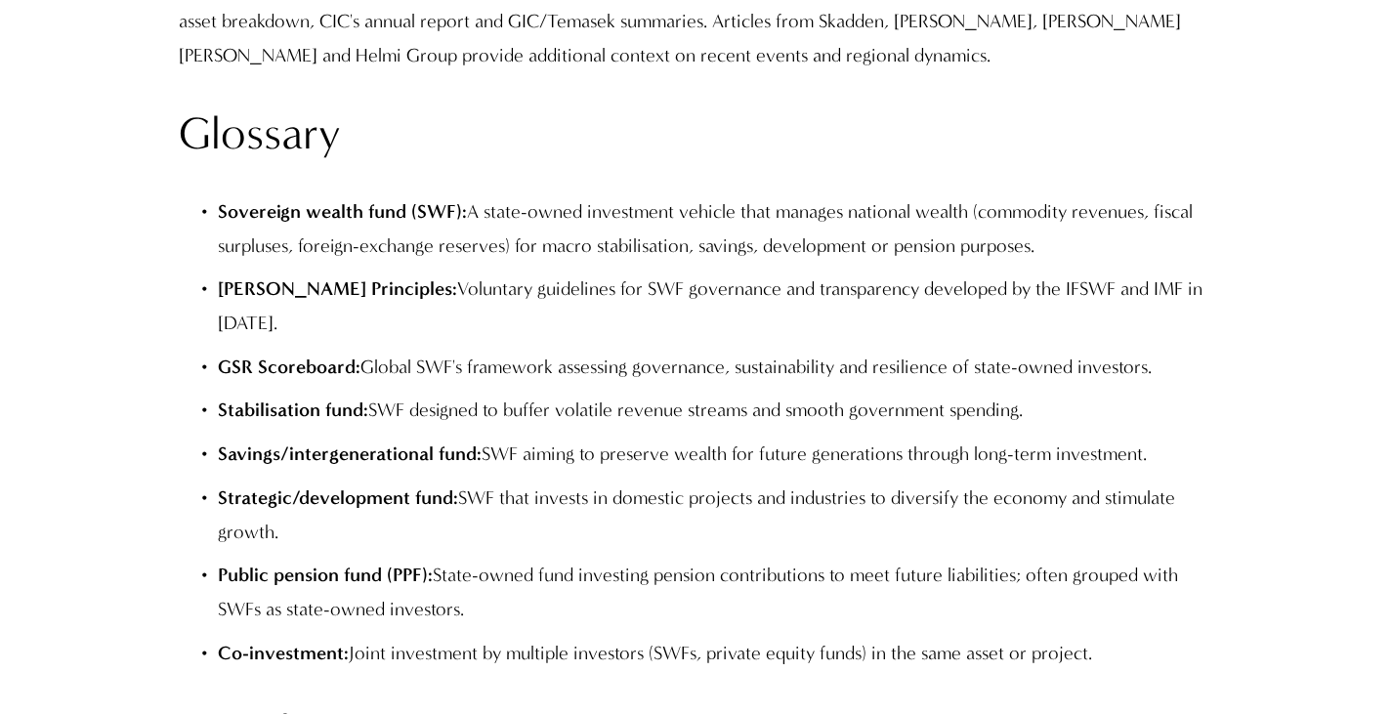
drag, startPoint x: 754, startPoint y: 344, endPoint x: 801, endPoint y: 340, distance: 47.1
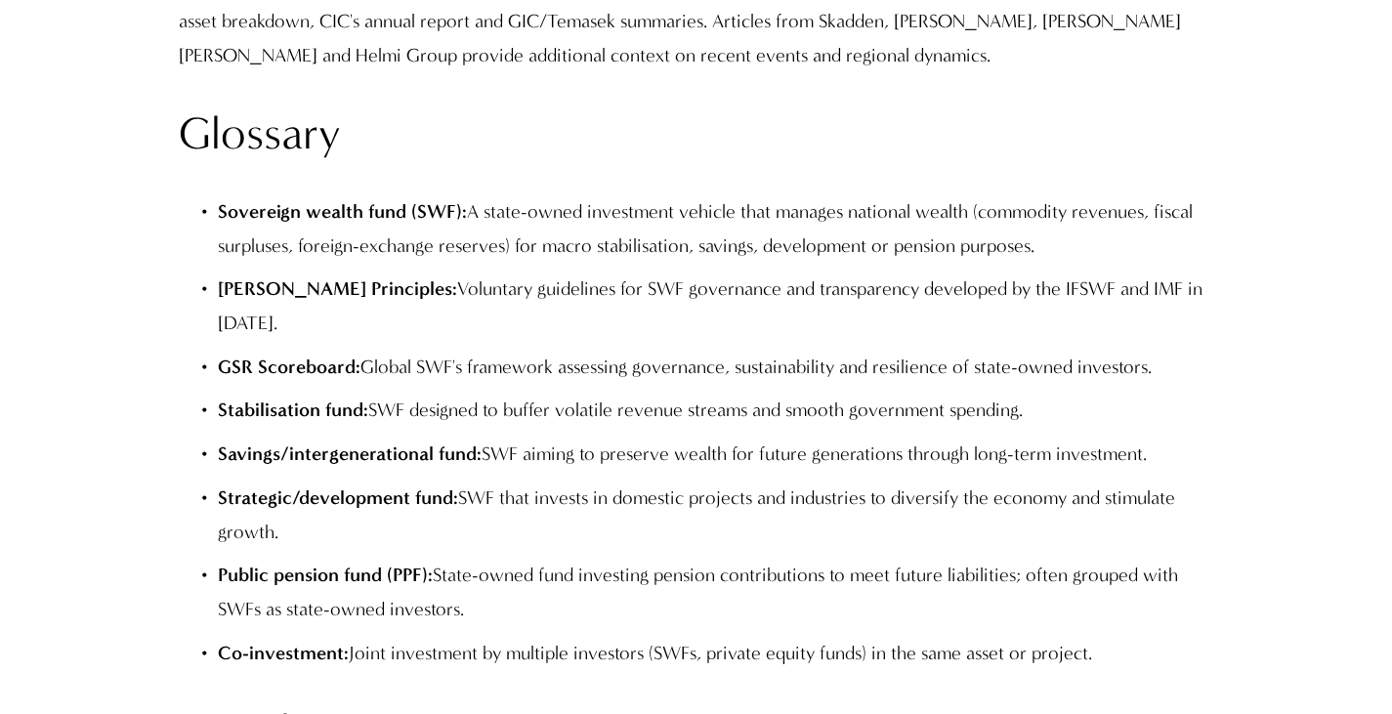
drag, startPoint x: 761, startPoint y: 351, endPoint x: 826, endPoint y: 359, distance: 65.0
